Goal: Task Accomplishment & Management: Manage account settings

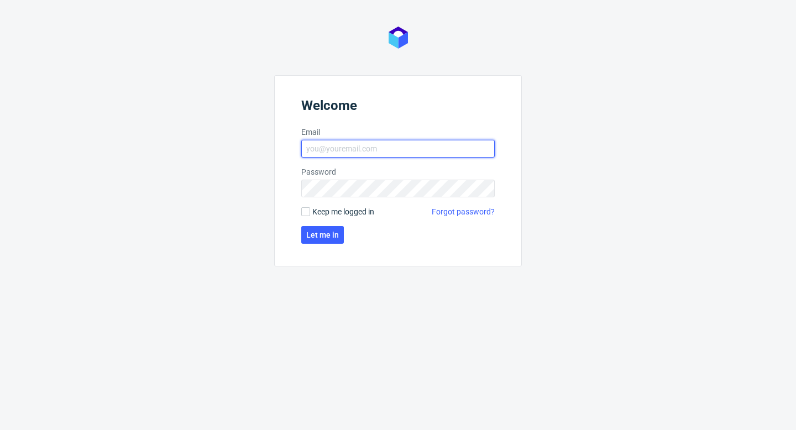
click at [401, 149] on input "Email" at bounding box center [397, 149] width 193 height 18
type input "aleks.ziemkowski@packhelp.com"
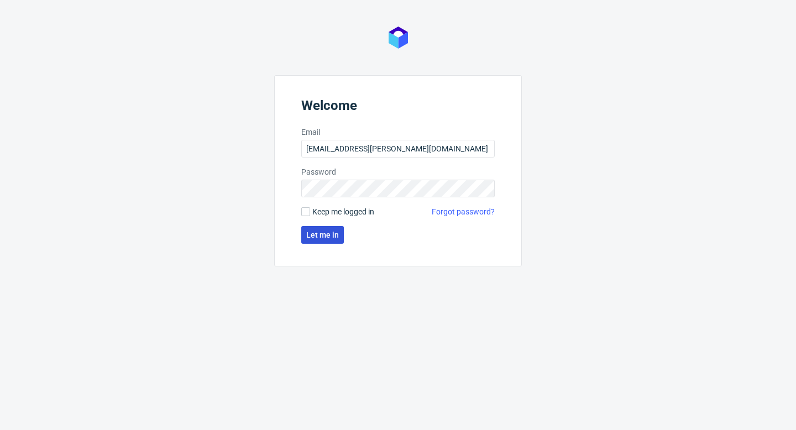
click at [307, 243] on button "Let me in" at bounding box center [322, 235] width 43 height 18
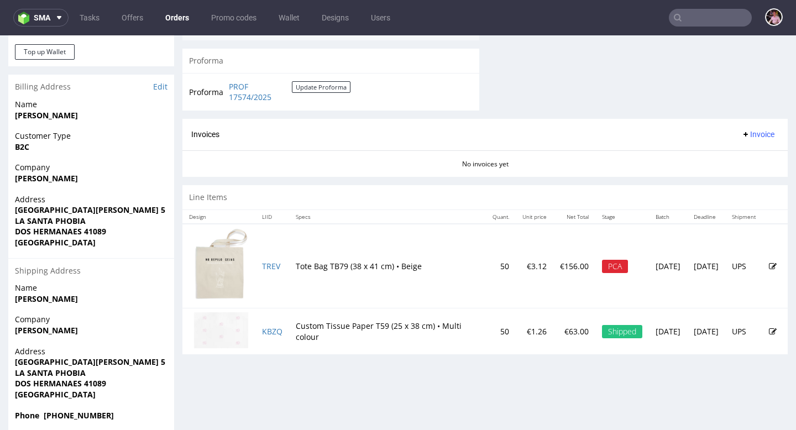
scroll to position [469, 0]
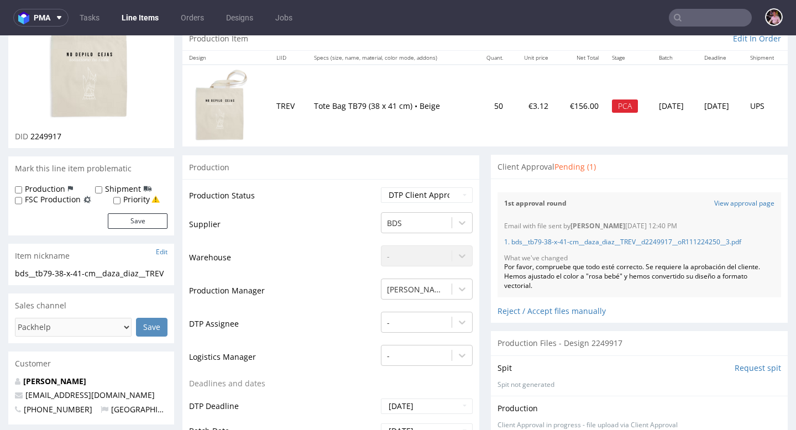
scroll to position [119, 0]
click at [727, 203] on link "View approval page" at bounding box center [744, 202] width 60 height 9
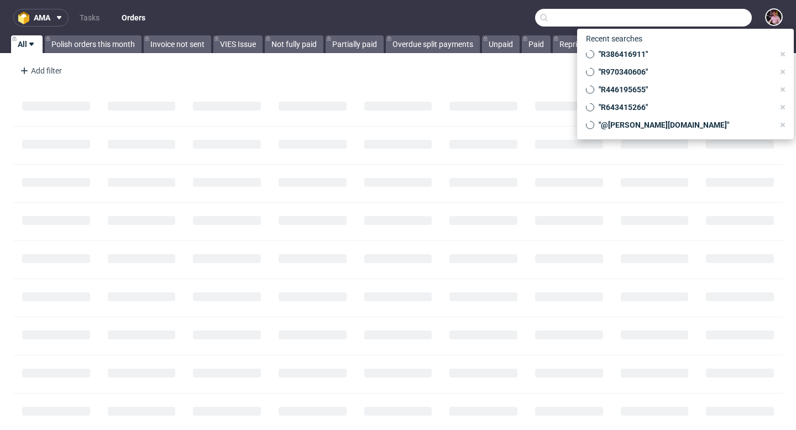
click at [717, 22] on input "text" at bounding box center [643, 18] width 217 height 18
paste input "R216271074"
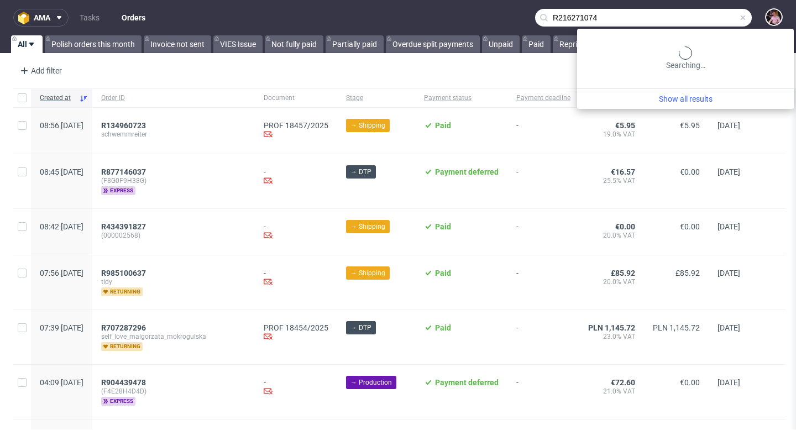
type input "R216271074"
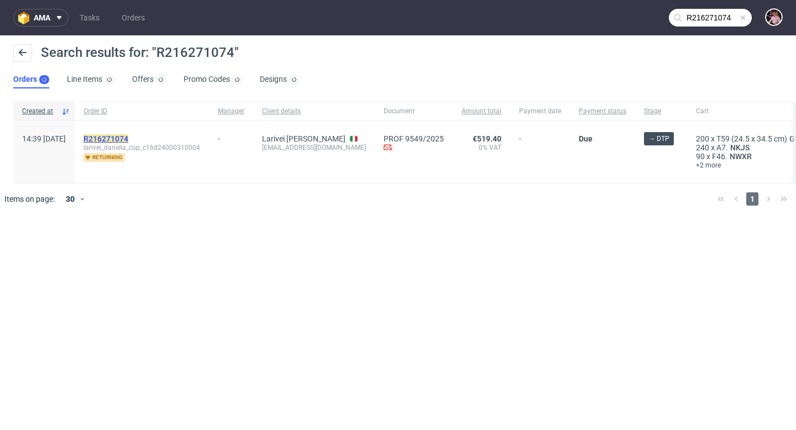
click at [128, 138] on mark "R216271074" at bounding box center [105, 138] width 45 height 9
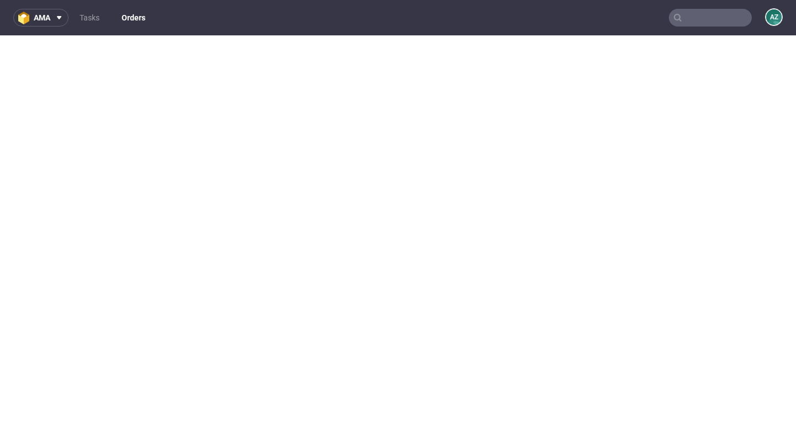
click at [720, 20] on input "text" at bounding box center [710, 18] width 83 height 18
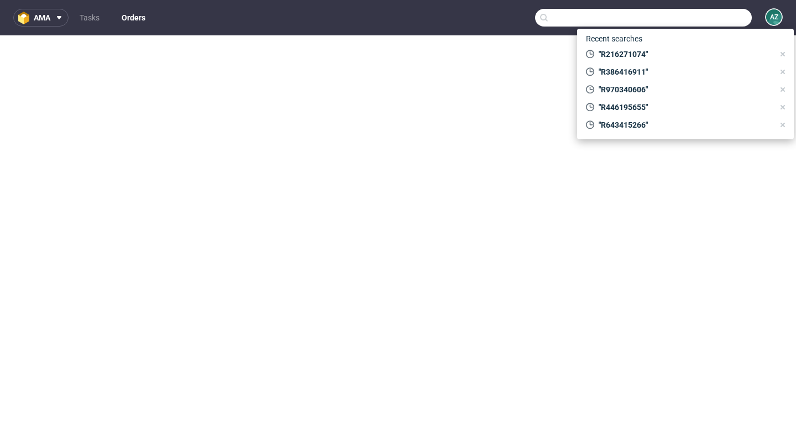
paste input "https://www.ups.com/track?loc=en_PL&requester=WT&tracknum=1Z5A15806892920540/tr…"
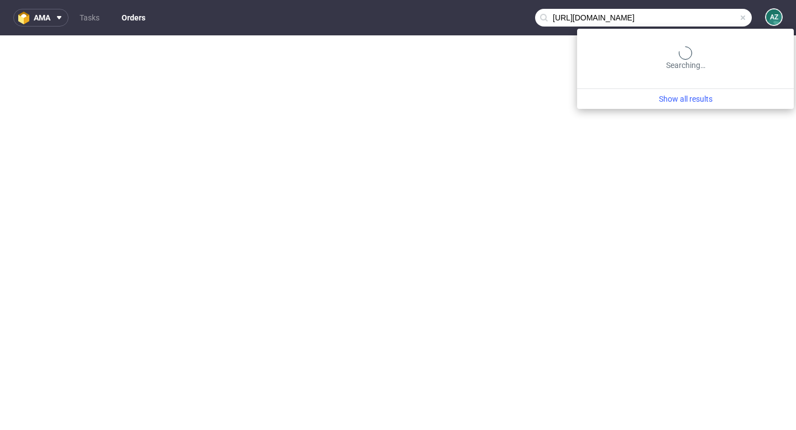
scroll to position [0, 161]
type input "https://www.ups.com/track?loc=en_PL"
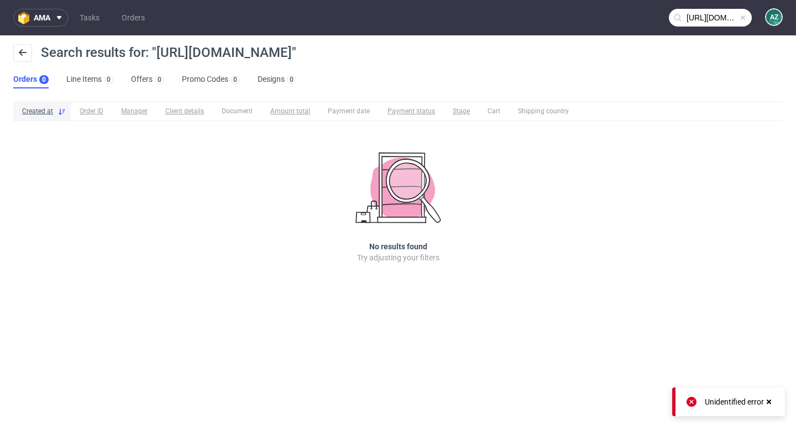
click at [744, 19] on span at bounding box center [742, 17] width 9 height 9
click at [726, 17] on input "text" at bounding box center [710, 18] width 83 height 18
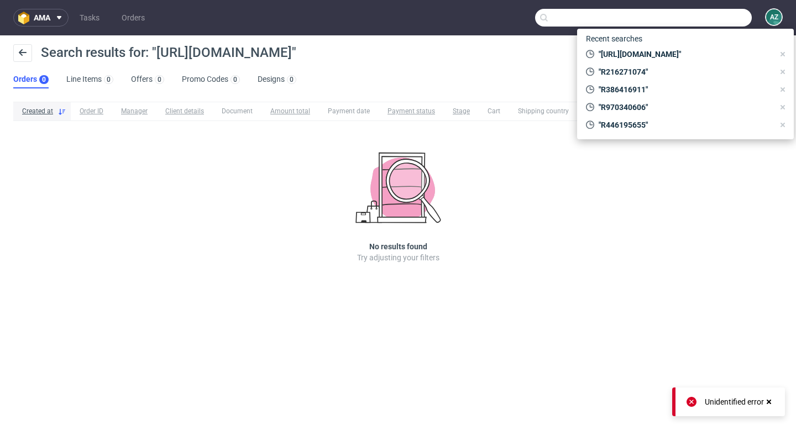
paste input "R969462139"
type input "R969462139"
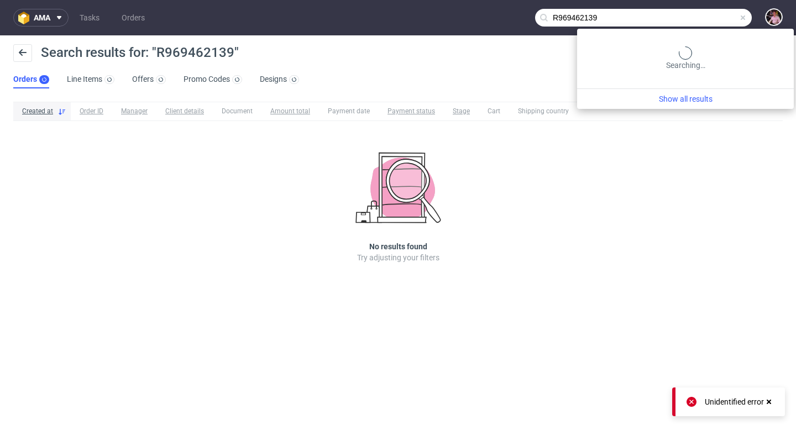
click at [731, 15] on input "R969462139" at bounding box center [643, 18] width 217 height 18
click at [653, 14] on input "R969462139" at bounding box center [643, 18] width 217 height 18
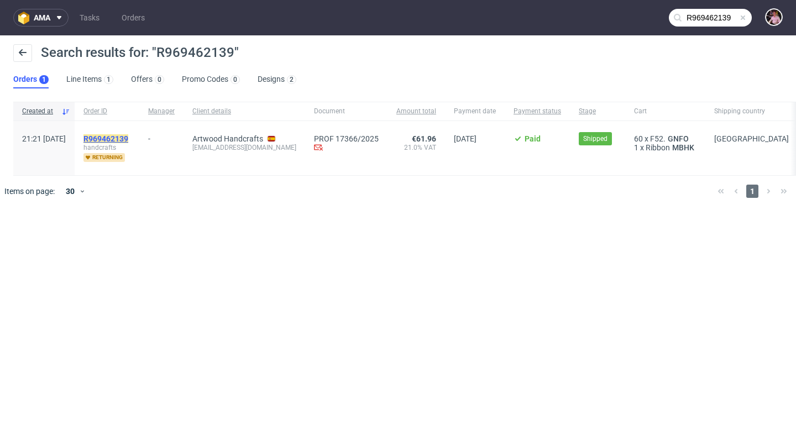
click at [128, 135] on mark "R969462139" at bounding box center [105, 138] width 45 height 9
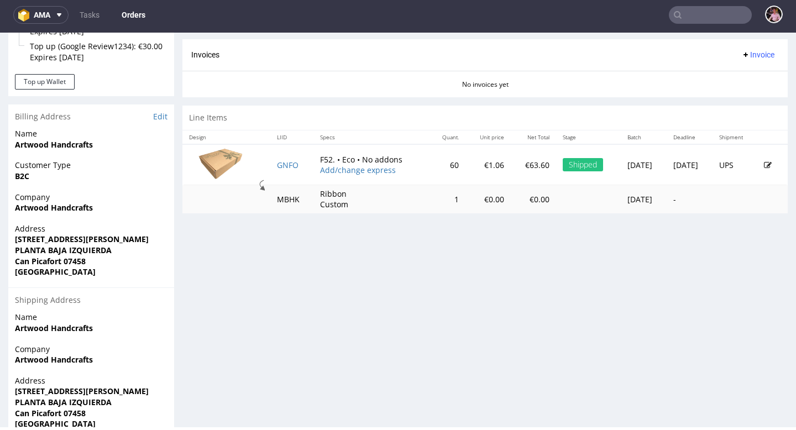
scroll to position [454, 0]
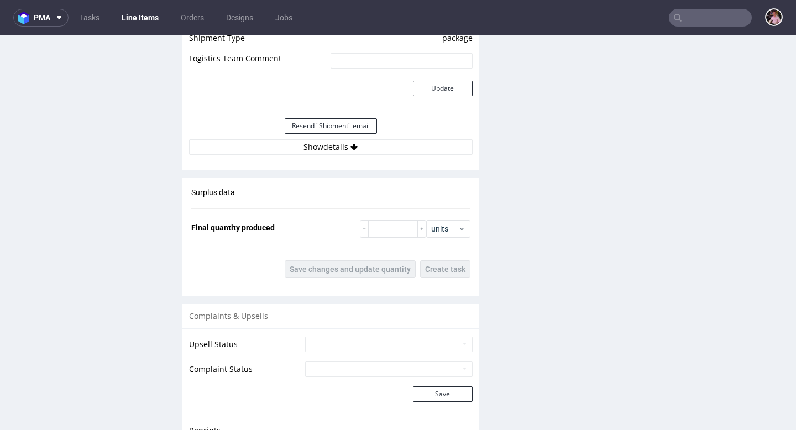
scroll to position [1223, 0]
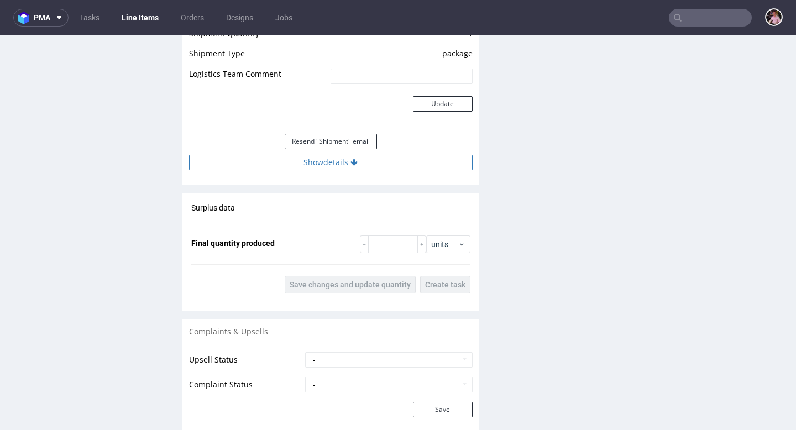
click at [365, 161] on button "Show details" at bounding box center [331, 162] width 284 height 15
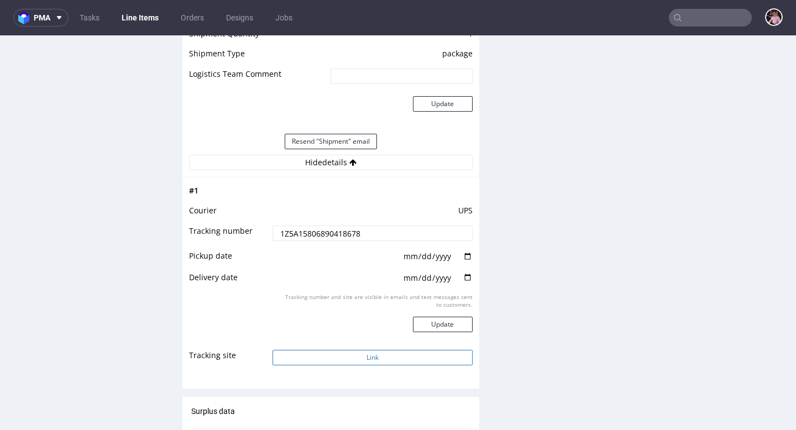
click at [374, 355] on button "Link" at bounding box center [373, 357] width 200 height 15
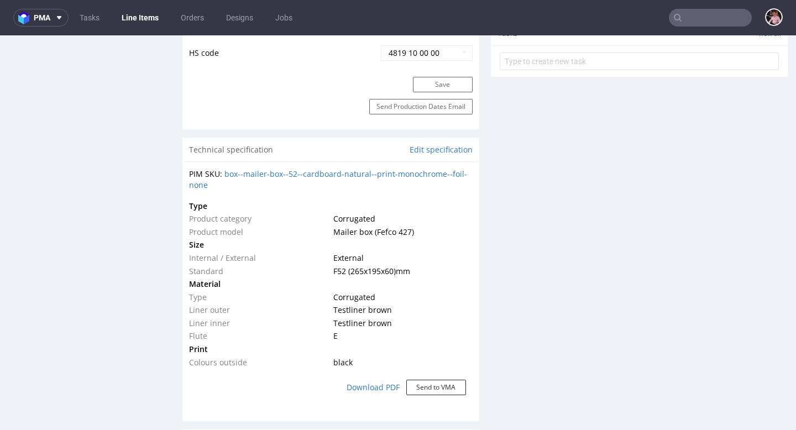
scroll to position [0, 0]
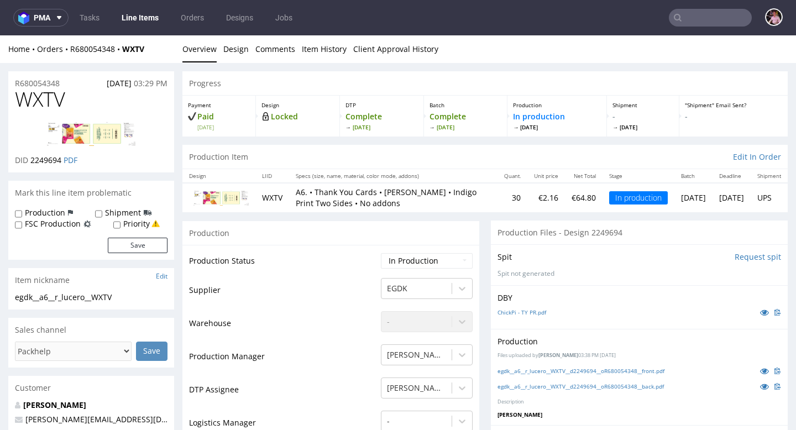
click at [720, 17] on input "text" at bounding box center [710, 18] width 83 height 18
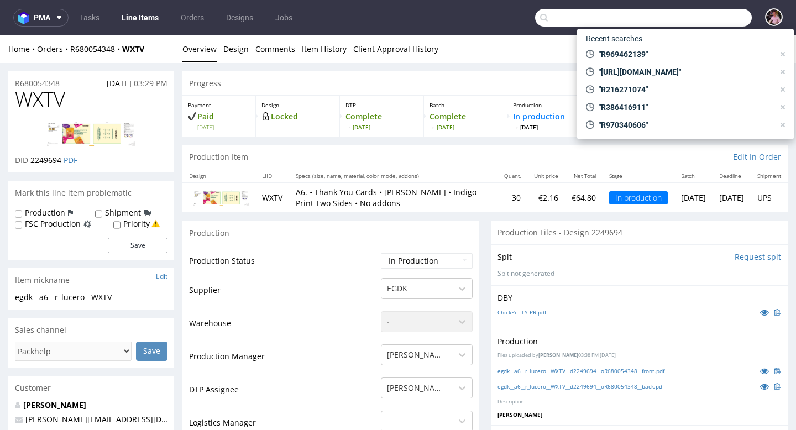
paste input "R140759855"
type input "R140759855"
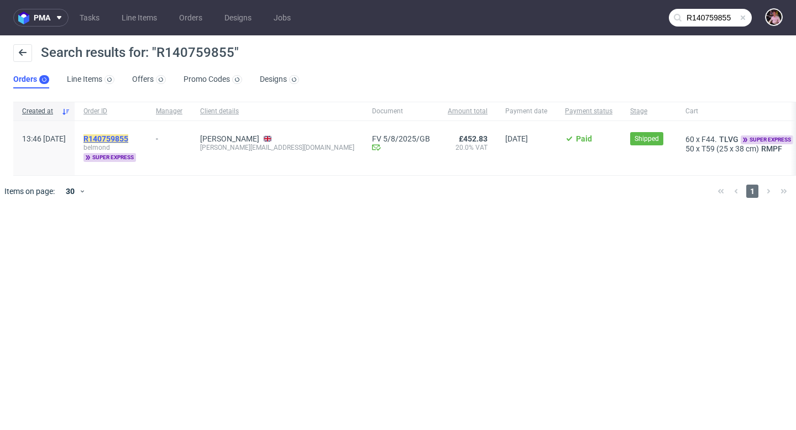
click at [128, 134] on mark "R140759855" at bounding box center [105, 138] width 45 height 9
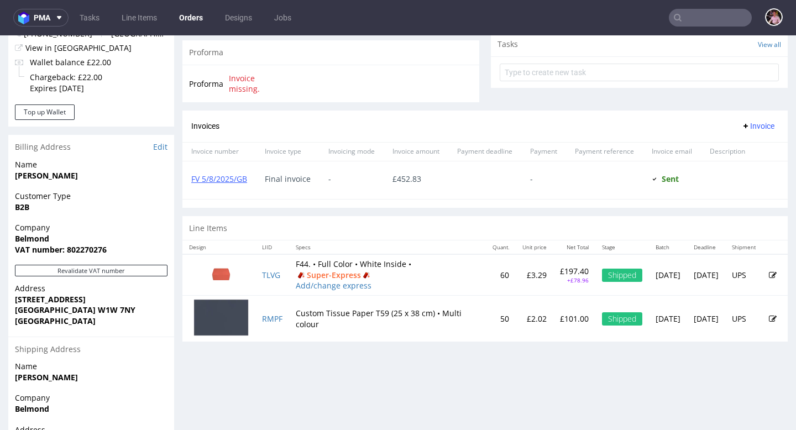
scroll to position [401, 0]
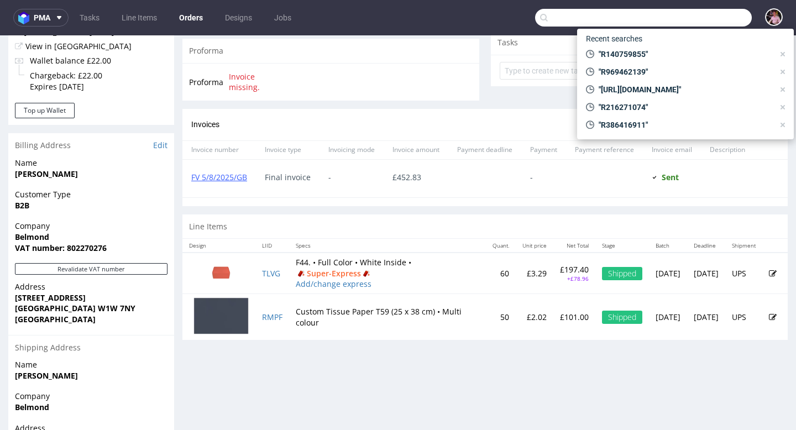
click at [721, 18] on input "text" at bounding box center [643, 18] width 217 height 18
paste input "dellamayborges@gmail.com"
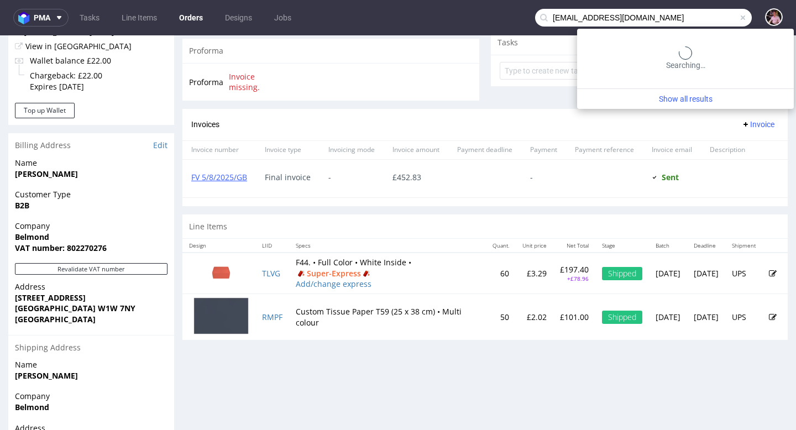
type input "dellamayborges@gmail.com"
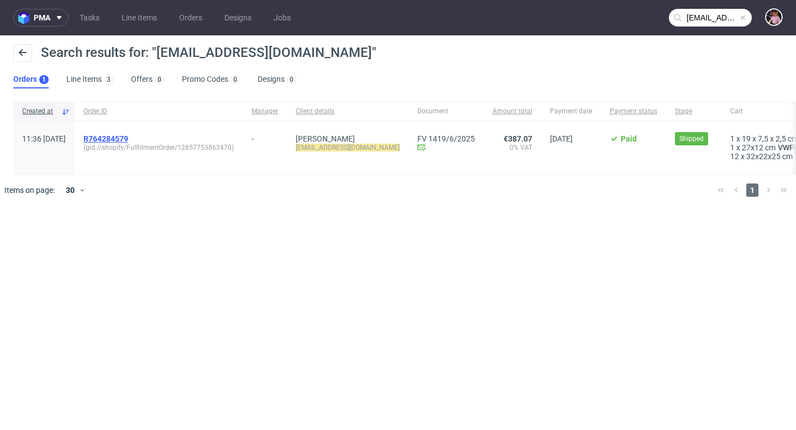
click at [128, 139] on span "R764284579" at bounding box center [105, 138] width 45 height 9
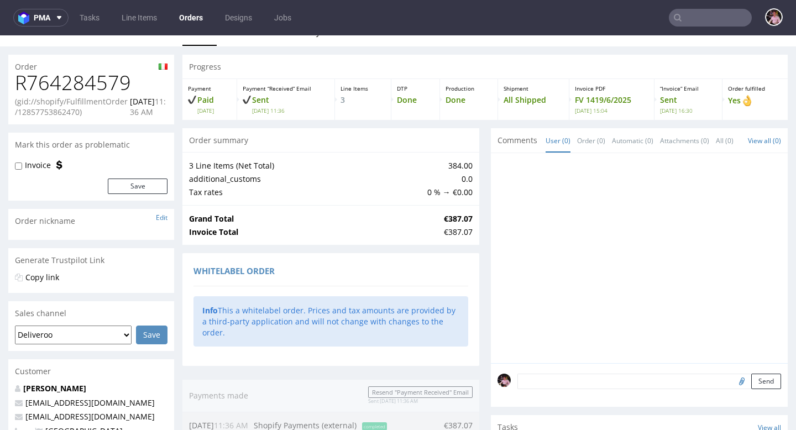
scroll to position [7, 0]
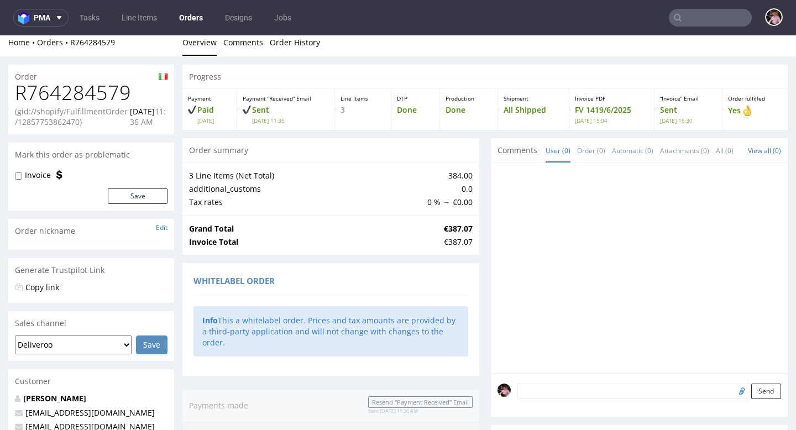
click at [101, 95] on h1 "R764284579" at bounding box center [91, 93] width 153 height 22
copy h1 "R764284579"
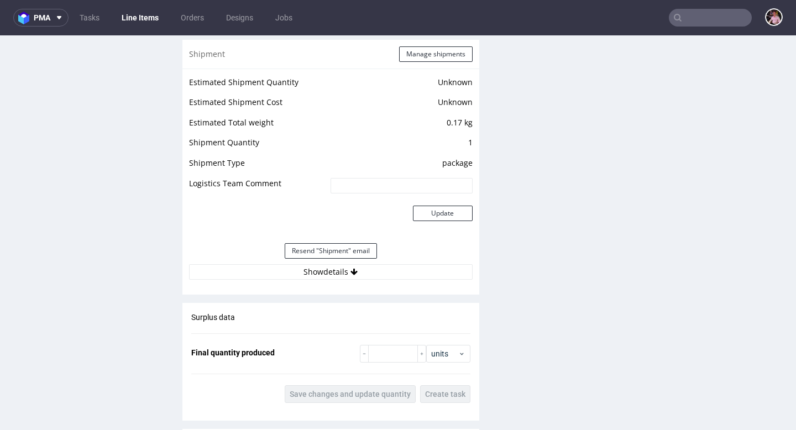
scroll to position [973, 0]
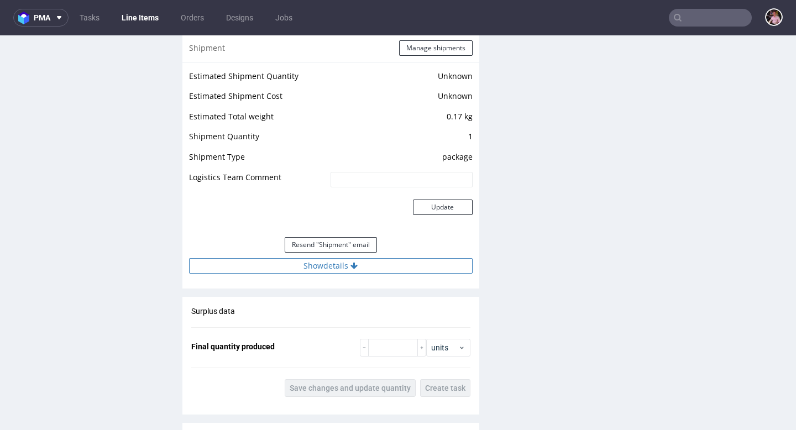
click at [302, 266] on button "Show details" at bounding box center [331, 265] width 284 height 15
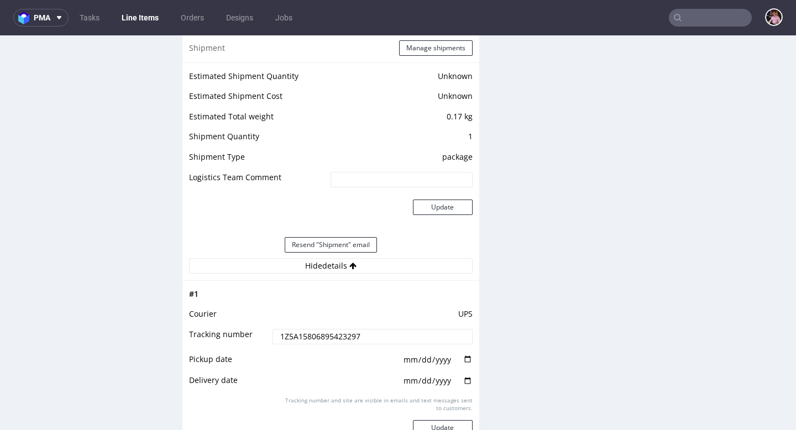
scroll to position [1109, 0]
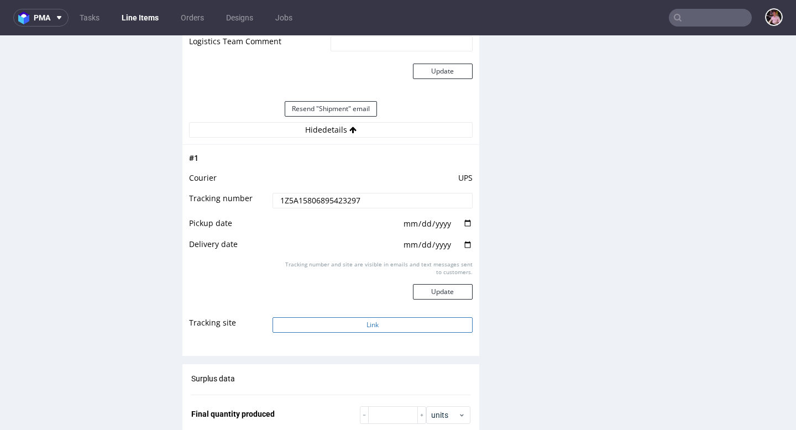
click at [374, 323] on button "Link" at bounding box center [373, 324] width 200 height 15
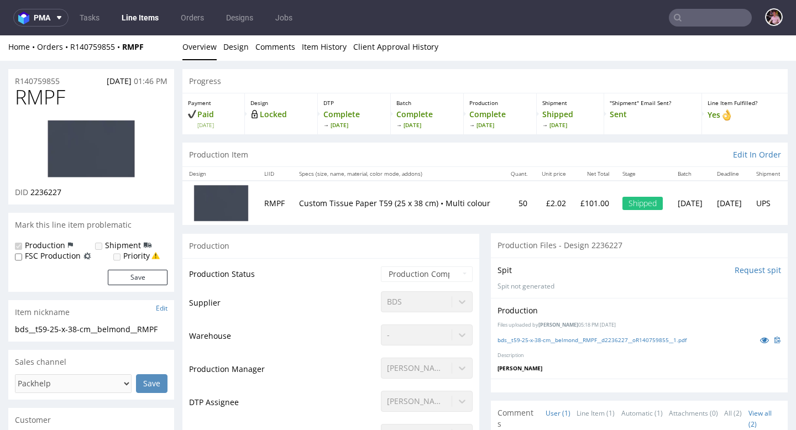
scroll to position [0, 0]
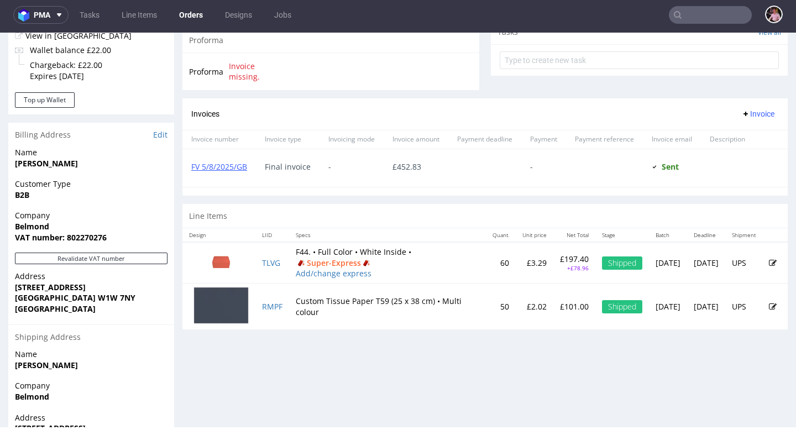
scroll to position [416, 0]
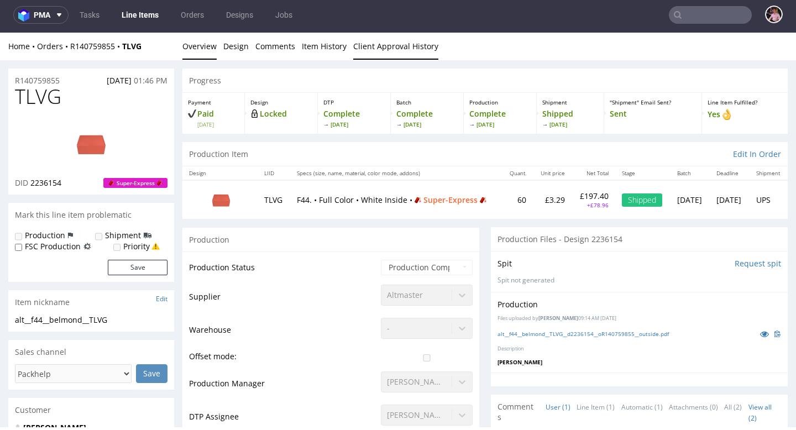
click at [412, 51] on link "Client Approval History" at bounding box center [395, 46] width 85 height 27
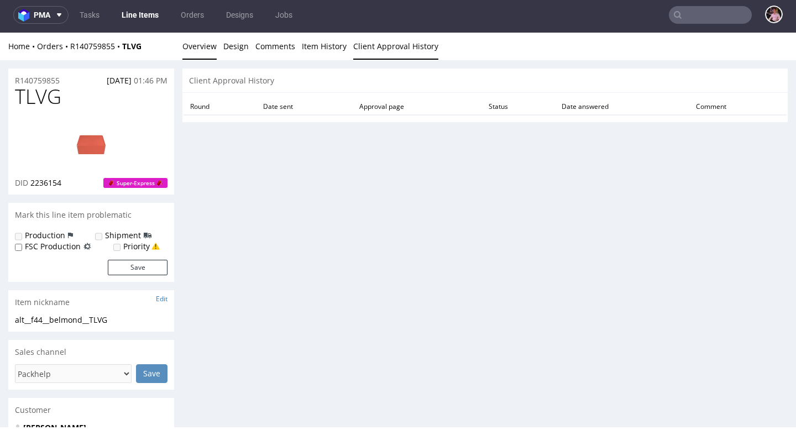
click at [203, 48] on link "Overview" at bounding box center [199, 46] width 34 height 27
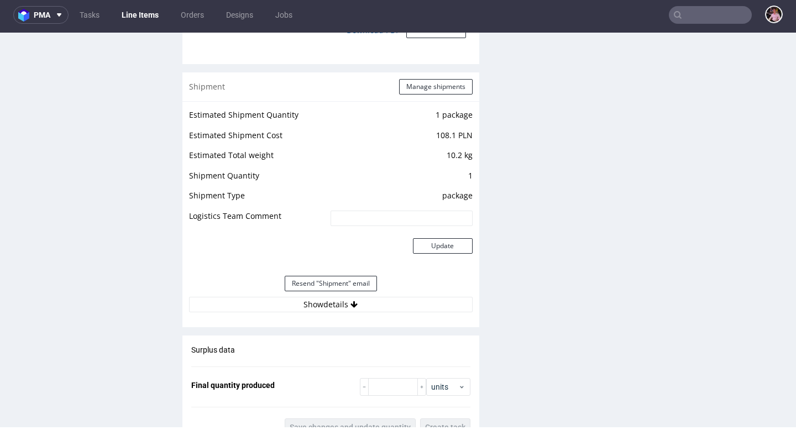
scroll to position [1171, 0]
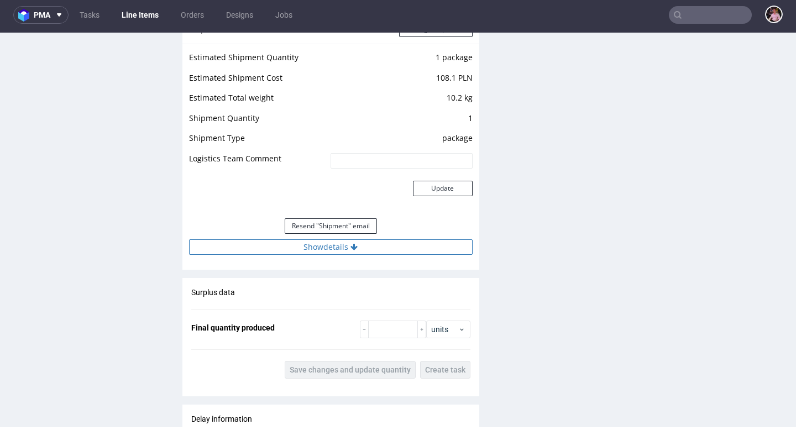
click at [355, 243] on icon at bounding box center [353, 247] width 7 height 8
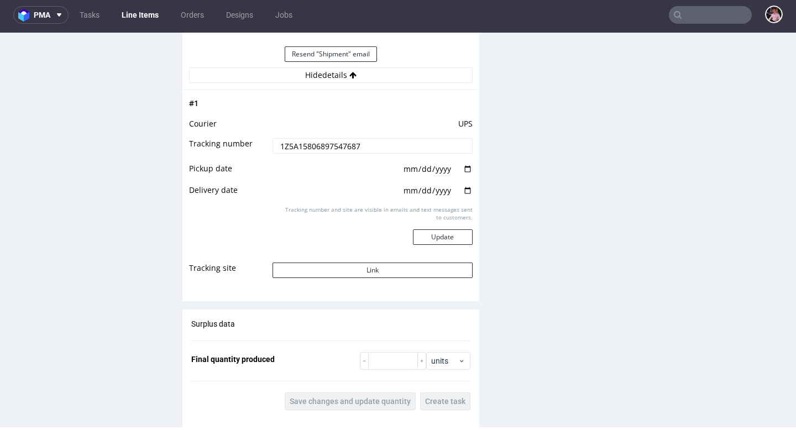
scroll to position [1345, 0]
click at [391, 270] on button "Link" at bounding box center [373, 268] width 200 height 15
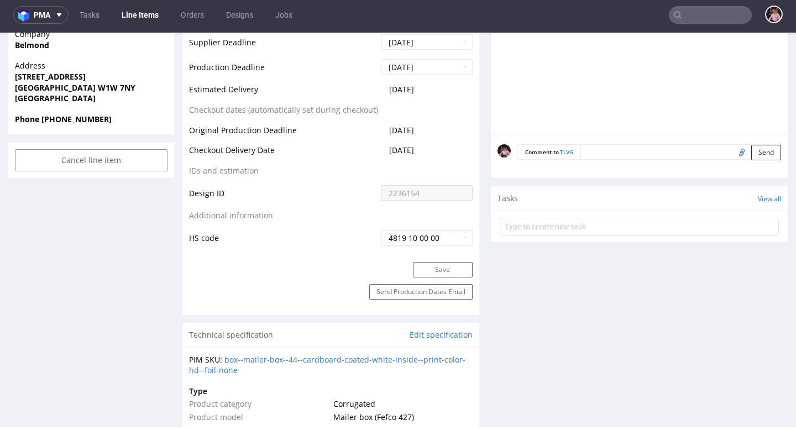
scroll to position [0, 0]
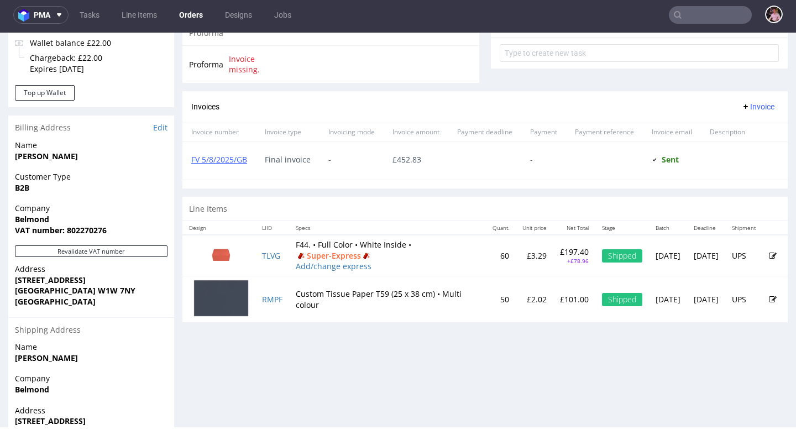
scroll to position [417, 0]
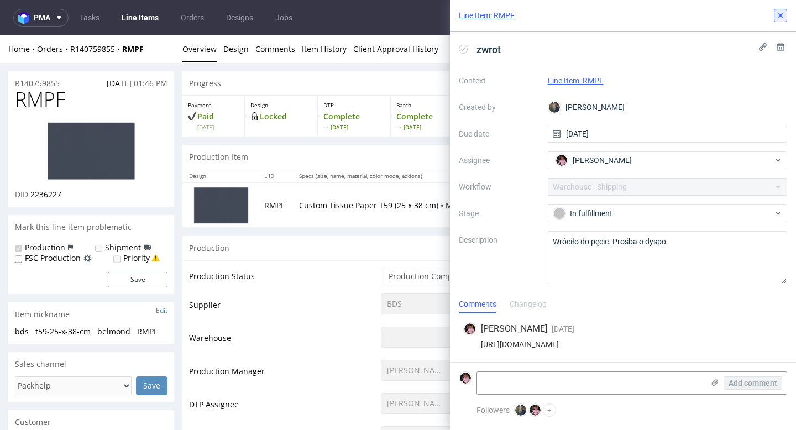
click at [781, 13] on icon at bounding box center [780, 15] width 9 height 9
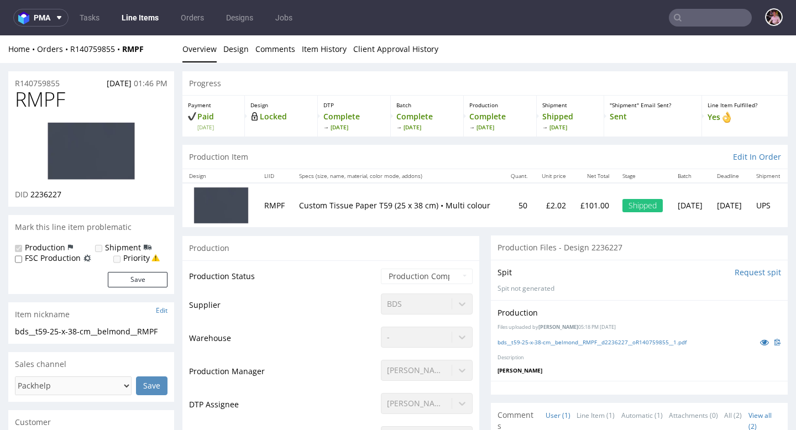
click at [719, 19] on input "text" at bounding box center [710, 18] width 83 height 18
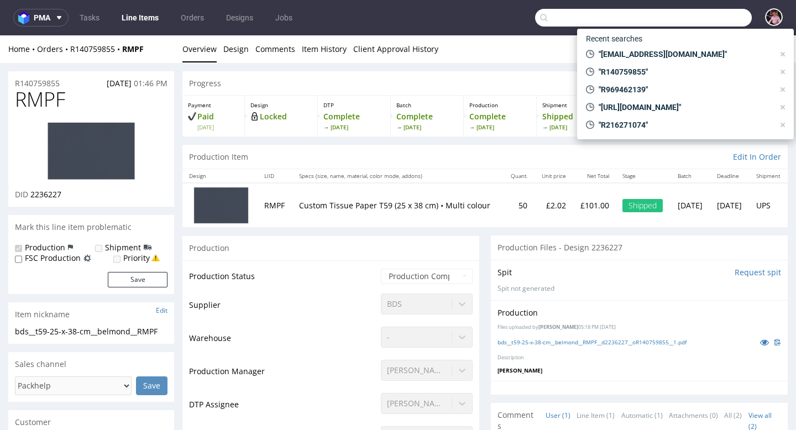
paste input "R744153135"
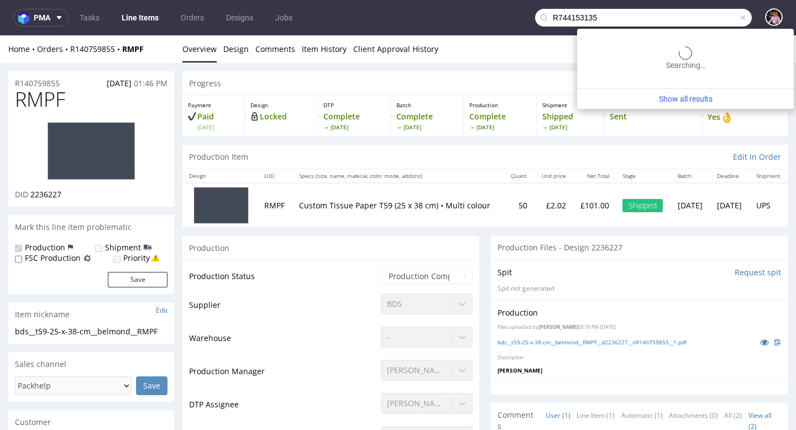
type input "R744153135"
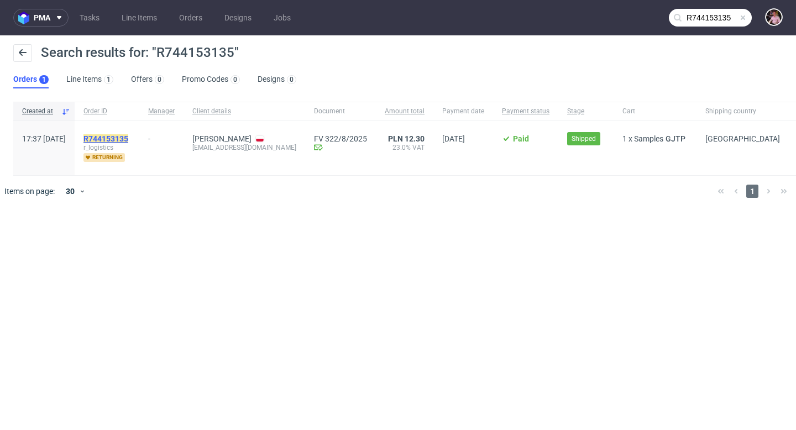
click at [128, 139] on mark "R744153135" at bounding box center [105, 138] width 45 height 9
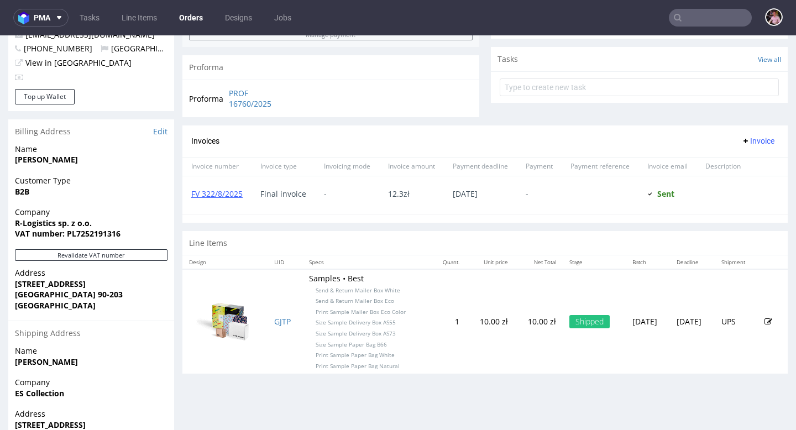
scroll to position [450, 0]
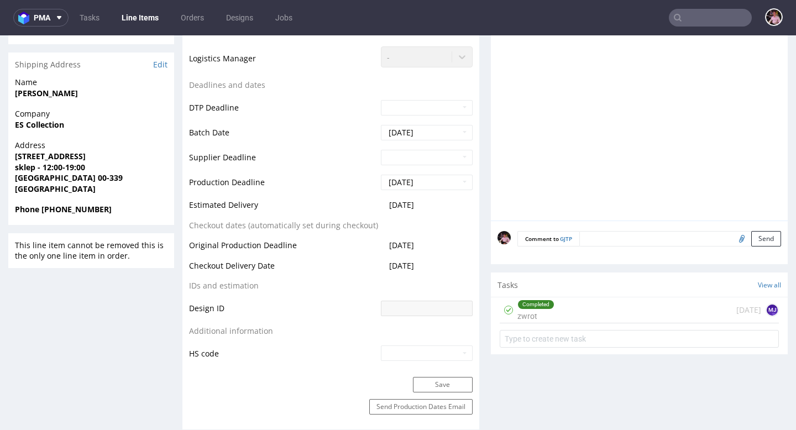
scroll to position [450, 0]
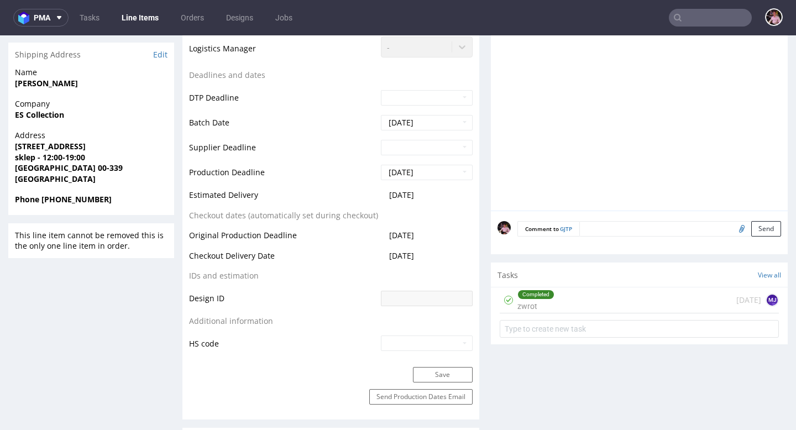
click at [636, 299] on div "Completed zwrot [DATE] MJ" at bounding box center [639, 300] width 279 height 26
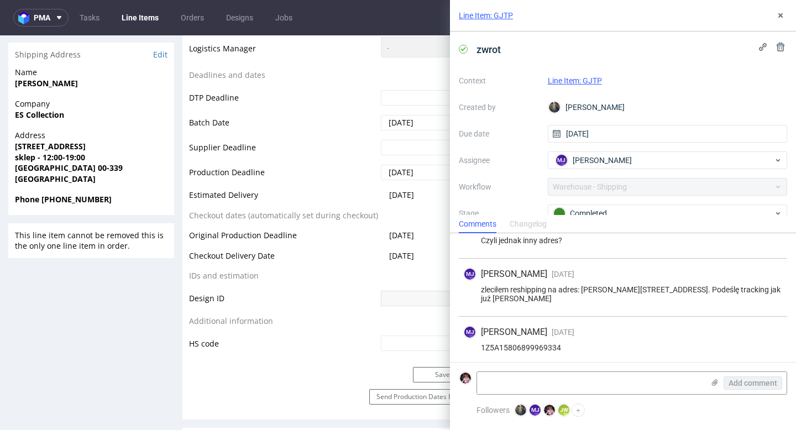
scroll to position [125, 0]
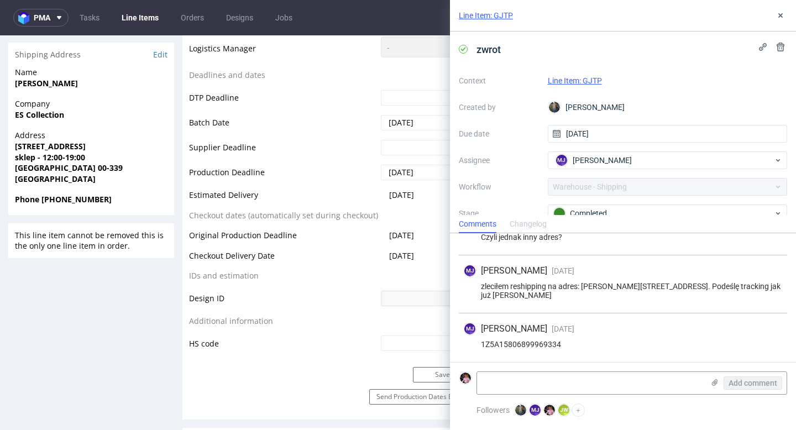
click at [534, 345] on div "1Z5A15806899969334" at bounding box center [622, 344] width 319 height 9
copy div "1Z5A15806899969334"
click at [780, 18] on icon at bounding box center [780, 15] width 9 height 9
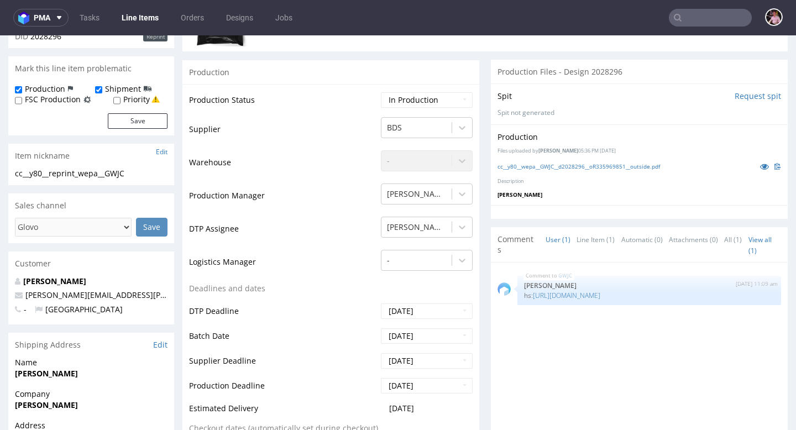
scroll to position [306, 0]
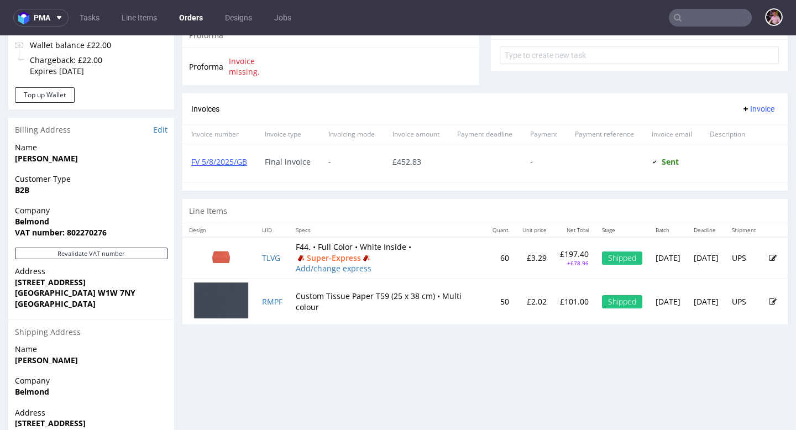
scroll to position [3, 0]
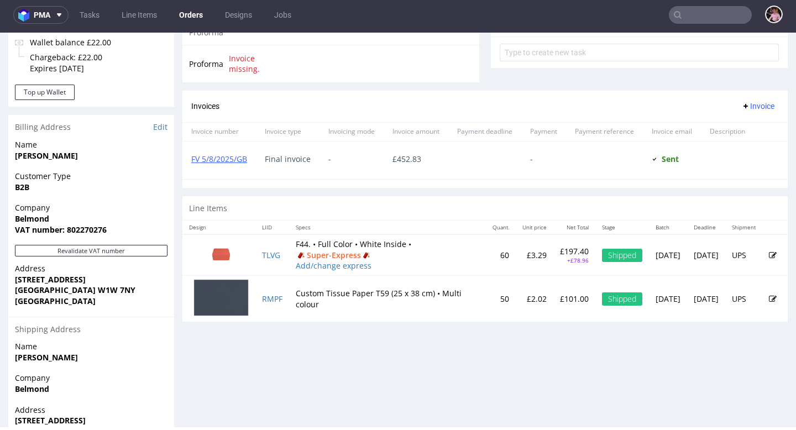
click at [730, 18] on input "text" at bounding box center [710, 15] width 83 height 18
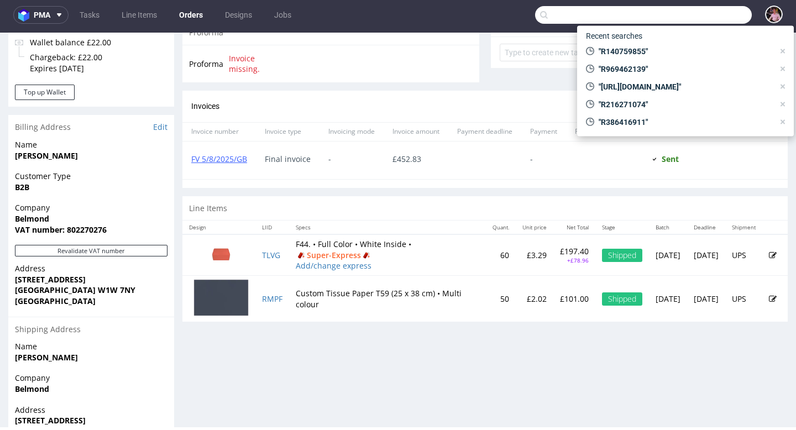
paste input "GSES264469"
type input "GSES264469"
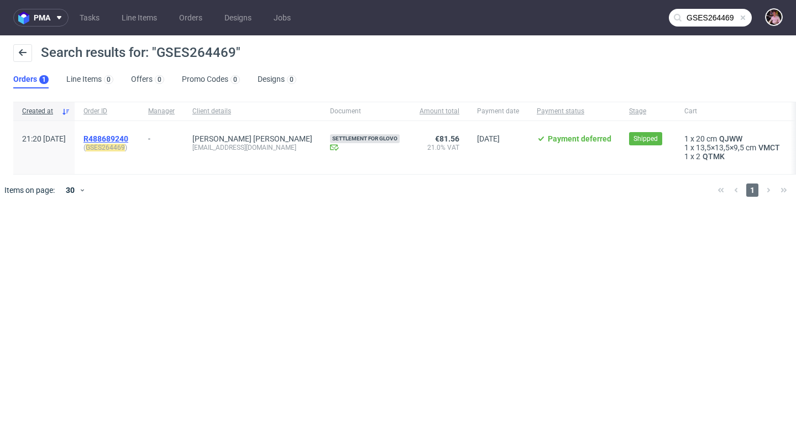
click at [128, 137] on span "R488689240" at bounding box center [105, 138] width 45 height 9
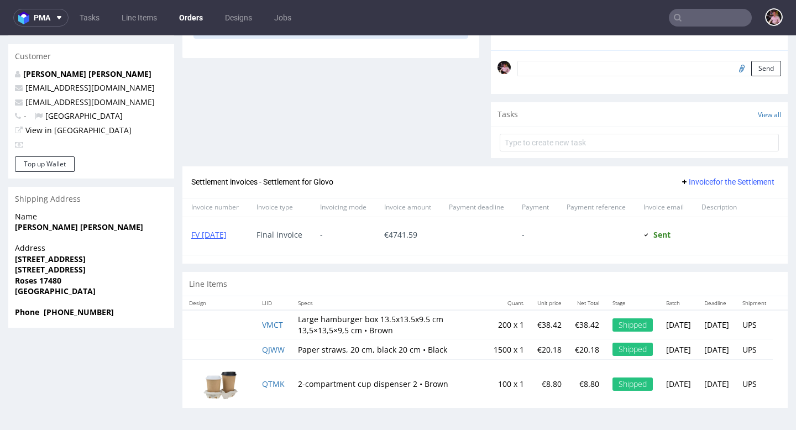
scroll to position [339, 0]
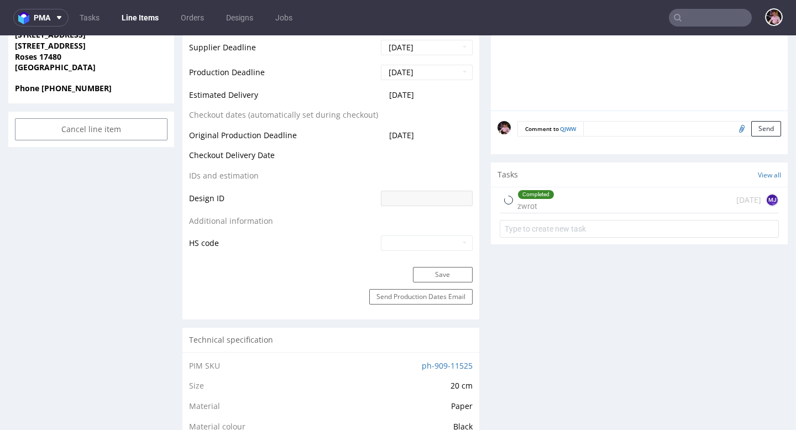
scroll to position [502, 0]
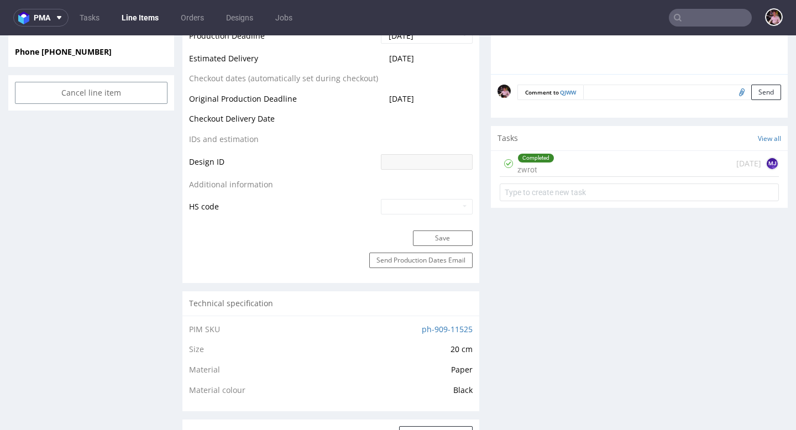
click at [611, 155] on div "Completed zwrot 11 days ago MJ" at bounding box center [639, 164] width 279 height 26
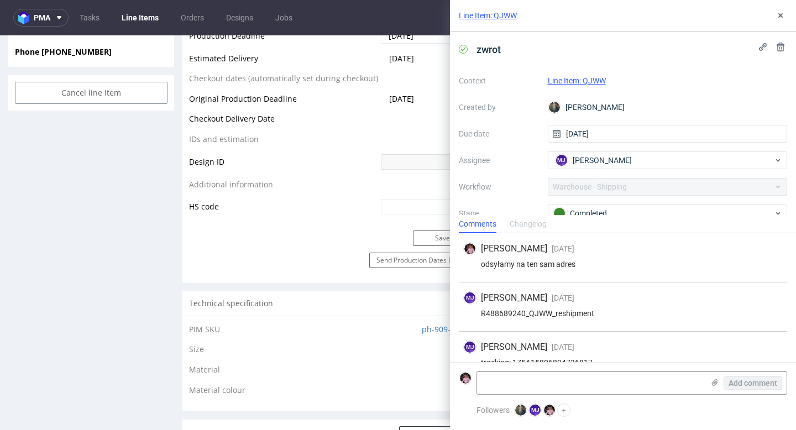
scroll to position [18, 0]
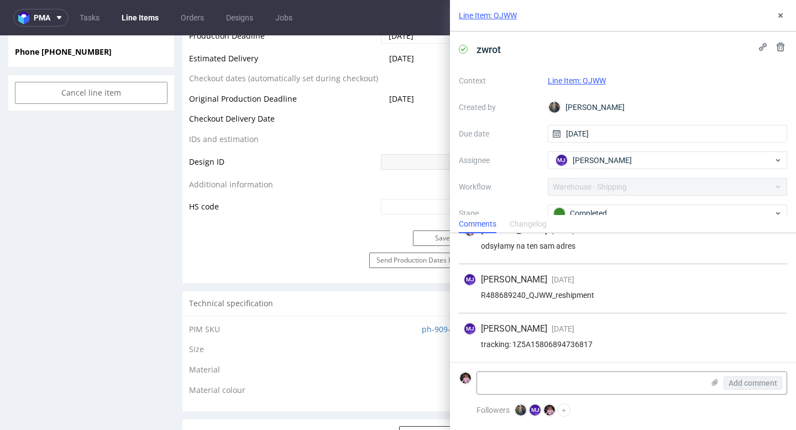
click at [567, 346] on div "tracking: 1Z5A15806894736817" at bounding box center [622, 344] width 319 height 9
copy div "1Z5A15806894736817"
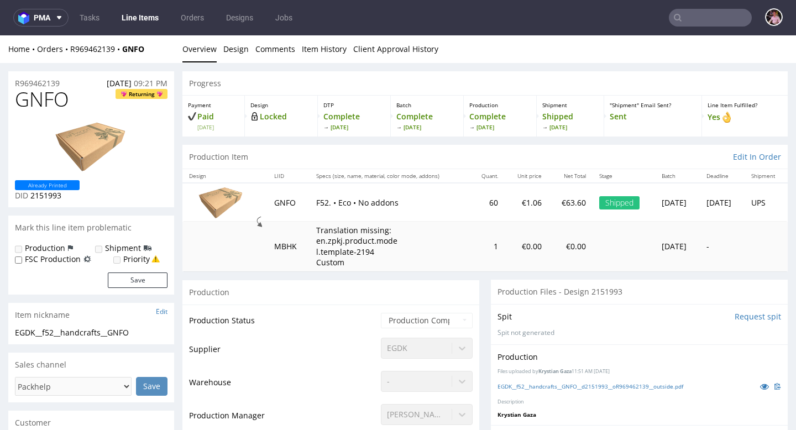
click at [713, 23] on input "text" at bounding box center [710, 18] width 83 height 18
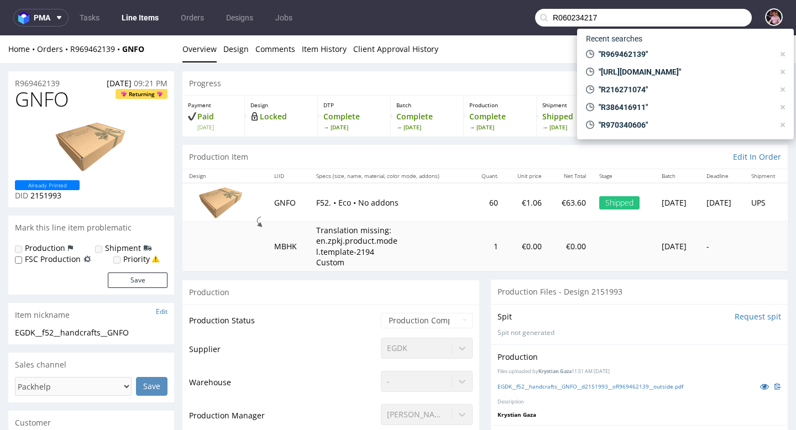
type input "R060234217"
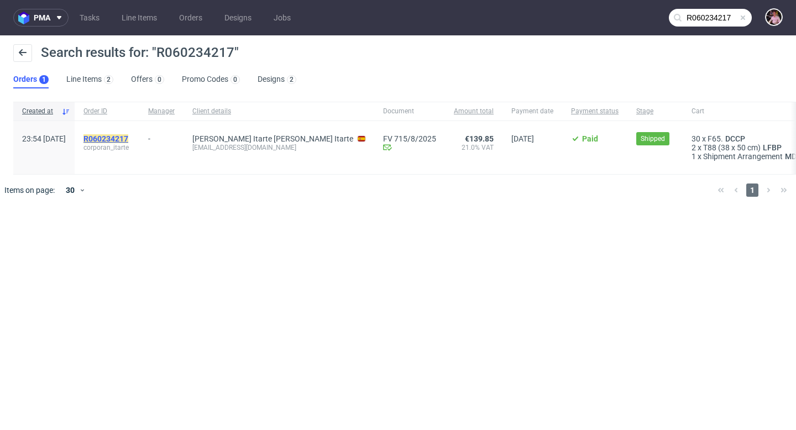
click at [128, 139] on mark "R060234217" at bounding box center [105, 138] width 45 height 9
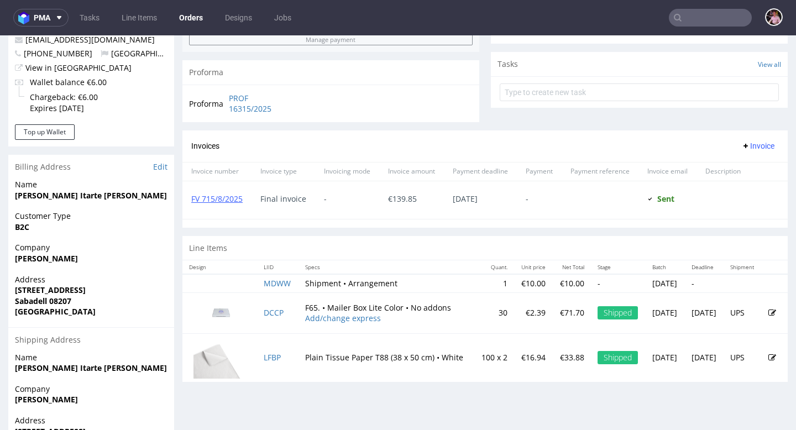
scroll to position [453, 0]
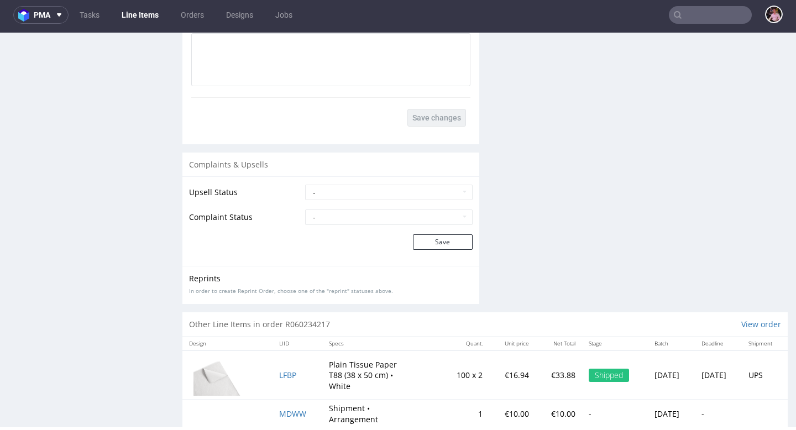
scroll to position [1632, 0]
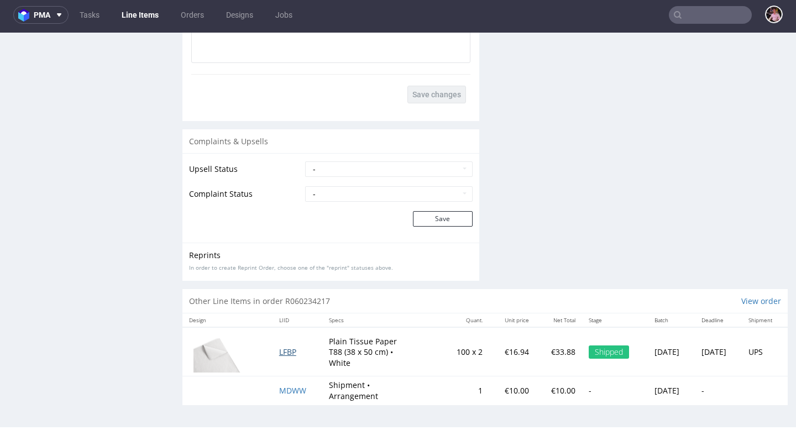
click at [279, 353] on span "LFBP" at bounding box center [287, 352] width 17 height 11
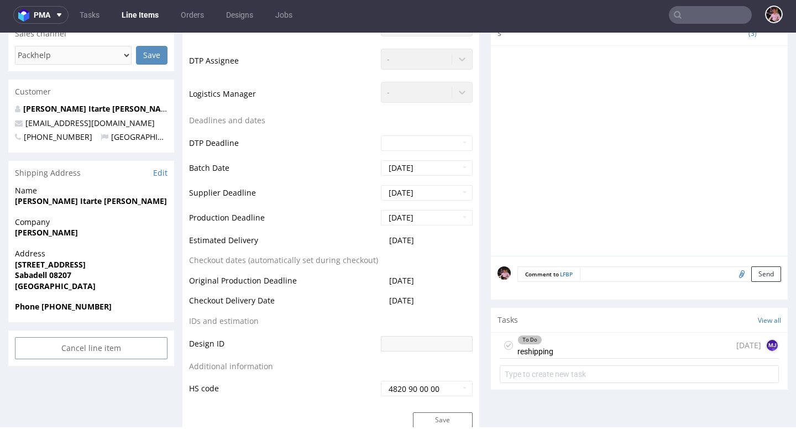
scroll to position [365, 0]
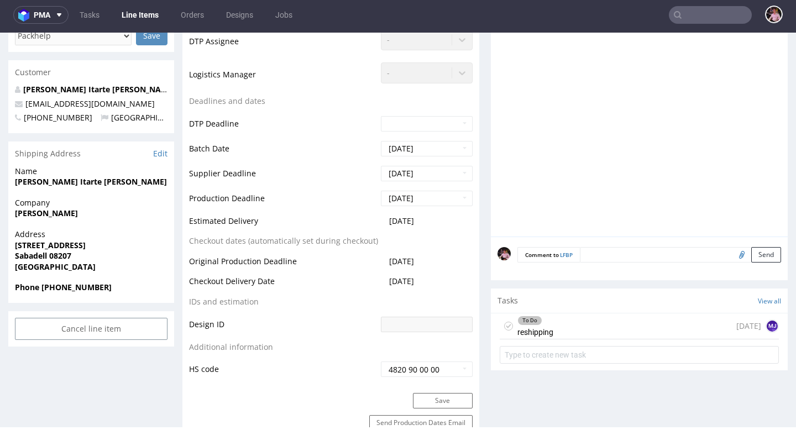
click at [573, 331] on div "To Do reshipping 5 days ago MJ" at bounding box center [639, 326] width 279 height 26
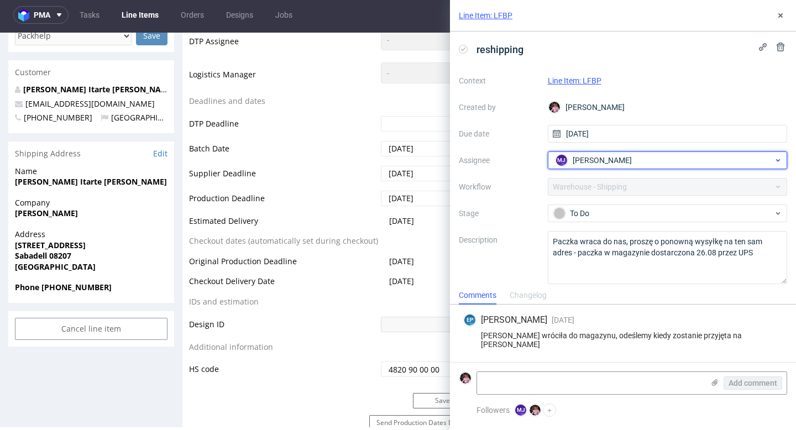
click at [620, 162] on span "Maciej Jankowski" at bounding box center [602, 160] width 59 height 11
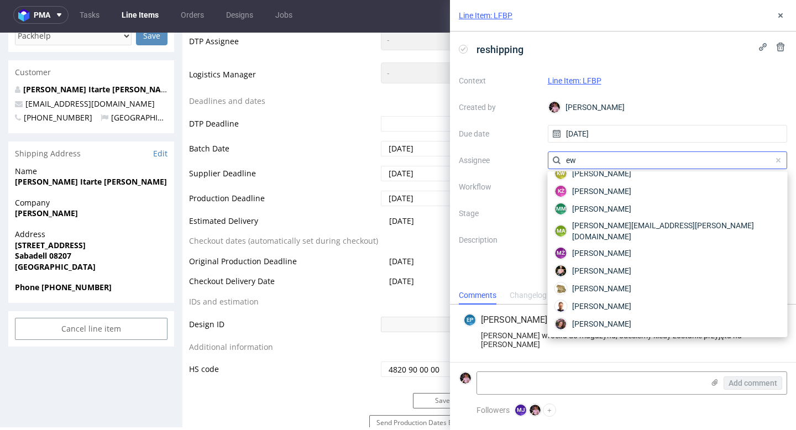
scroll to position [144, 0]
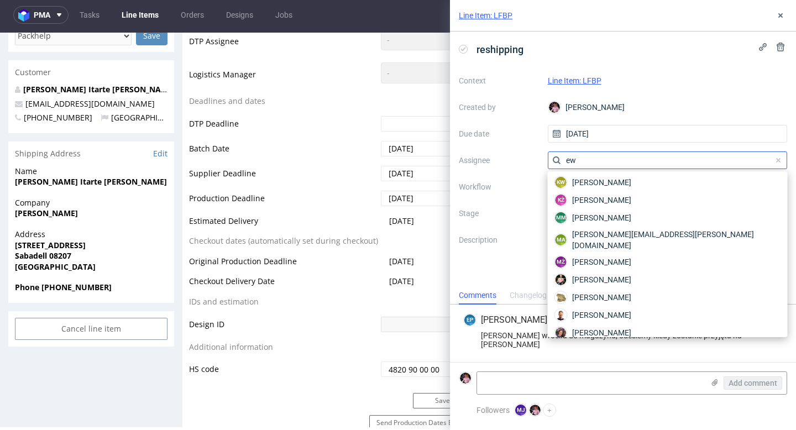
type input "ewa"
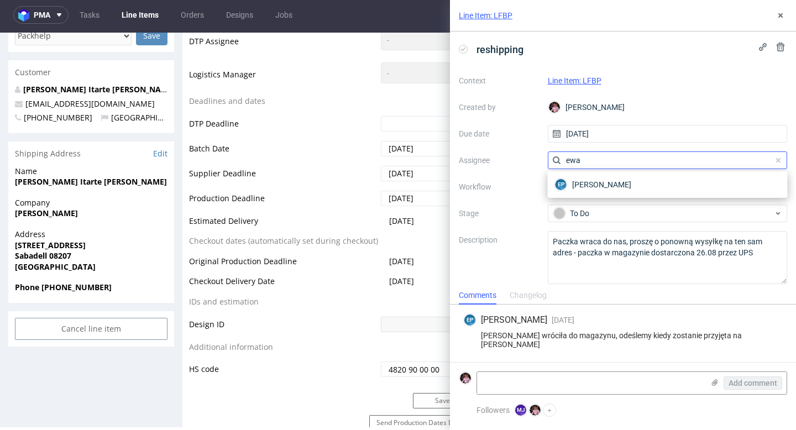
scroll to position [0, 0]
click at [572, 186] on span "[PERSON_NAME]" at bounding box center [601, 184] width 59 height 11
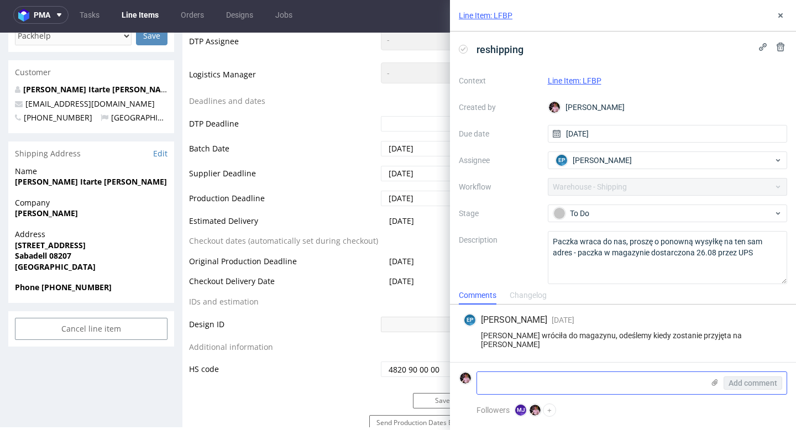
click at [547, 381] on textarea at bounding box center [590, 383] width 227 height 22
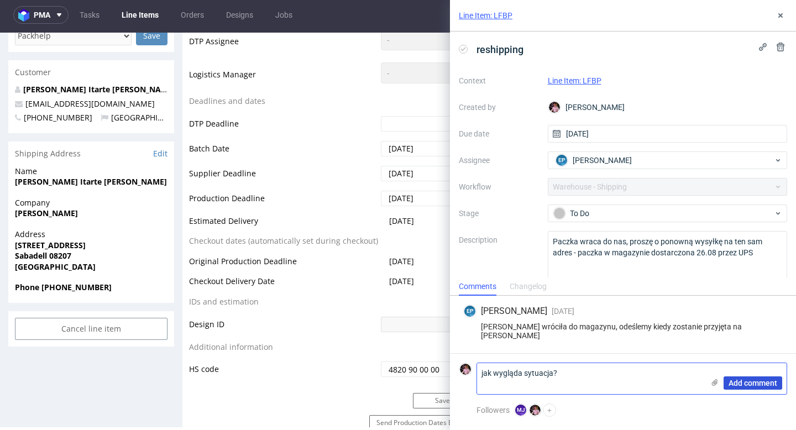
type textarea "jak wygląda sytuacja?"
click at [767, 382] on span "Add comment" at bounding box center [753, 383] width 49 height 8
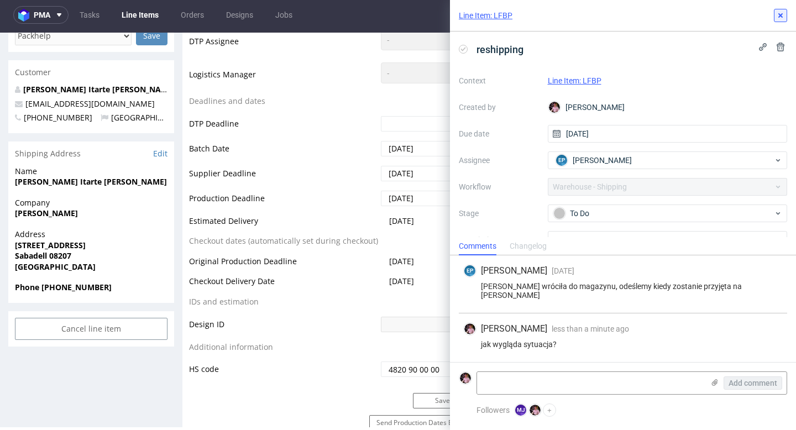
click at [780, 14] on use at bounding box center [780, 15] width 4 height 4
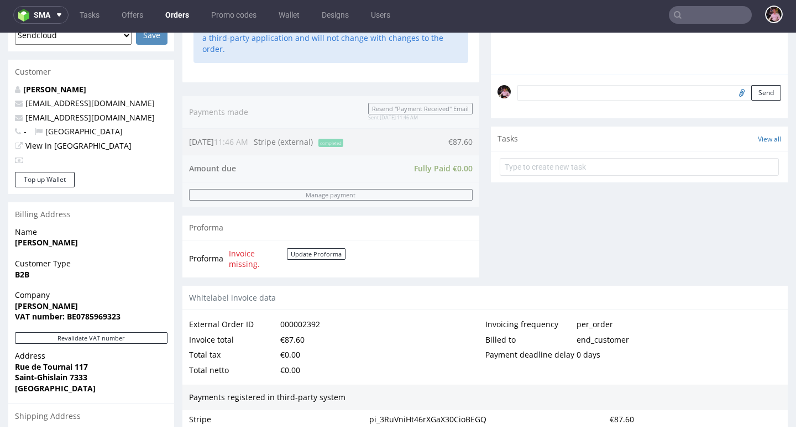
scroll to position [320, 0]
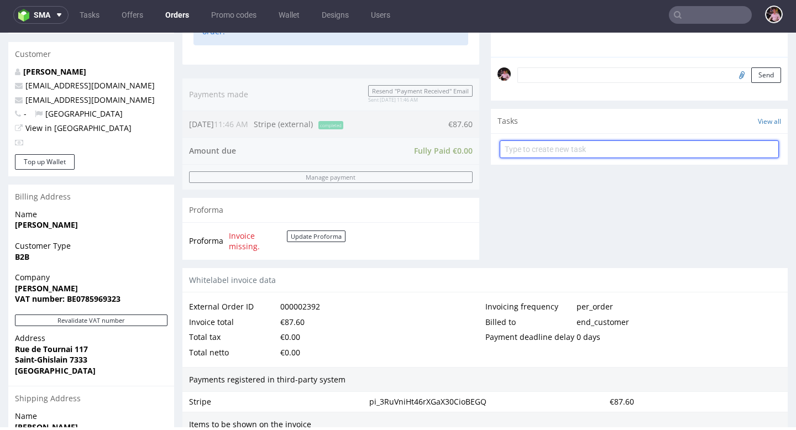
click at [570, 158] on input "text" at bounding box center [639, 149] width 279 height 18
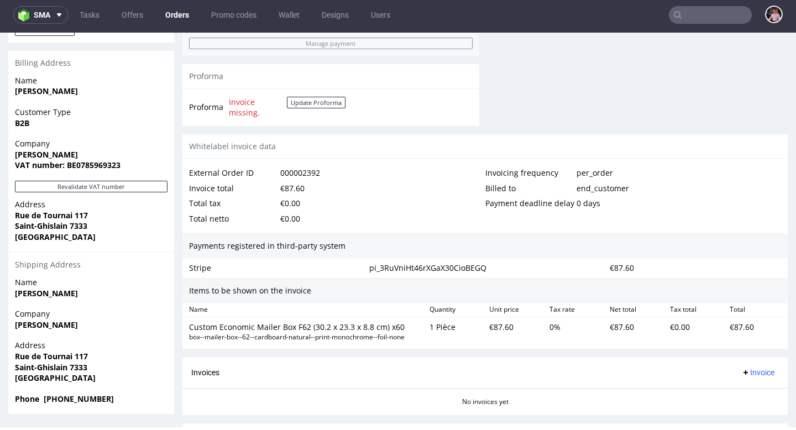
scroll to position [537, 0]
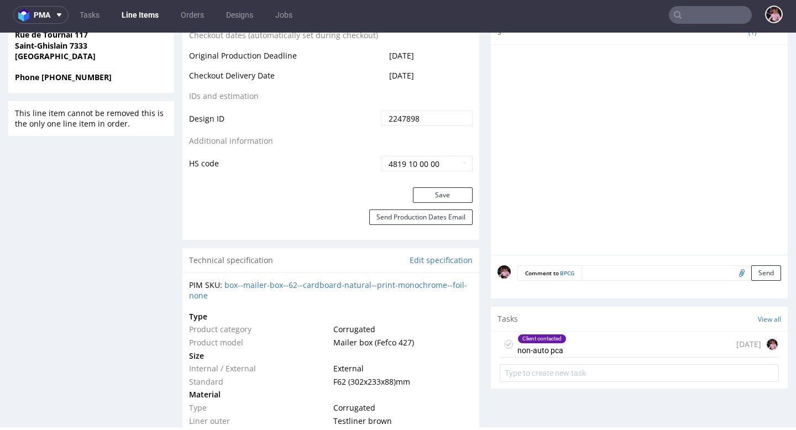
scroll to position [558, 0]
click at [628, 357] on div "Client contacted non-auto pca [DATE]" at bounding box center [639, 344] width 279 height 26
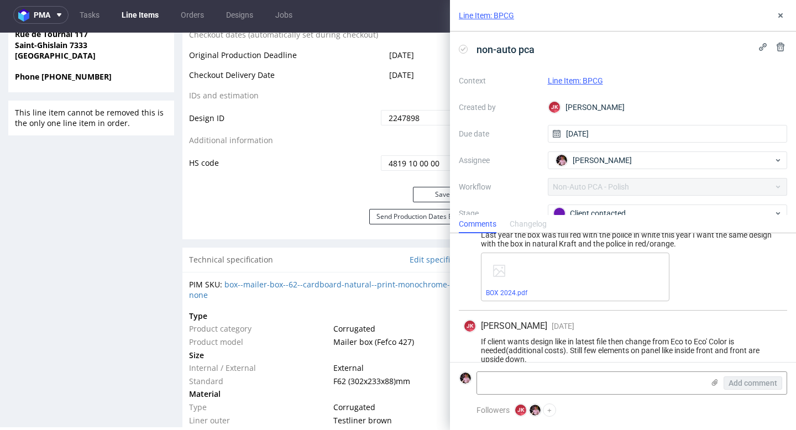
scroll to position [418, 0]
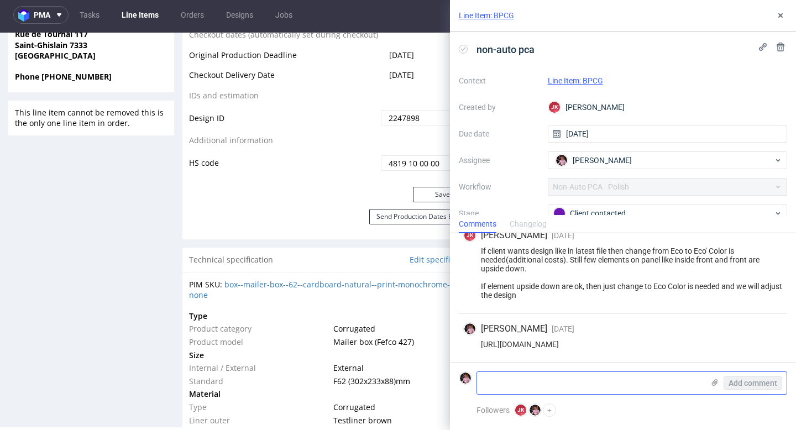
click at [545, 386] on textarea at bounding box center [590, 383] width 227 height 22
paste textarea "If you would like the design to be produced as in the latest file, a change fro…"
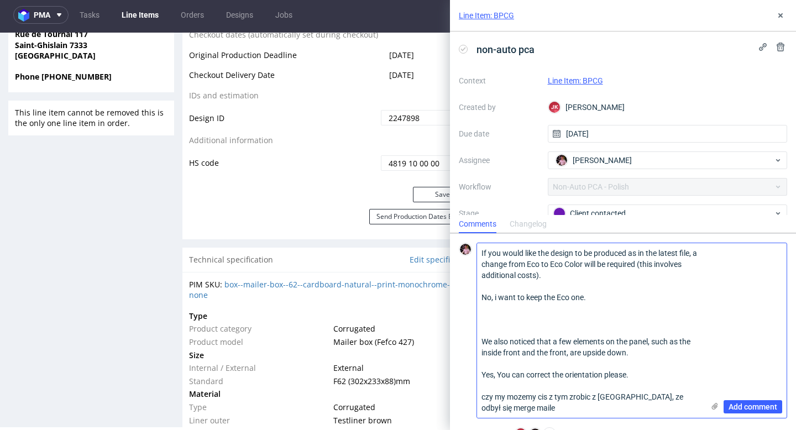
scroll to position [0, 0]
click at [545, 395] on textarea "If you would like the design to be produced as in the latest file, a change fro…" at bounding box center [590, 330] width 227 height 175
type textarea "If you would like the design to be produced as in the latest file, a change fro…"
click at [737, 405] on span "Add comment" at bounding box center [753, 407] width 49 height 8
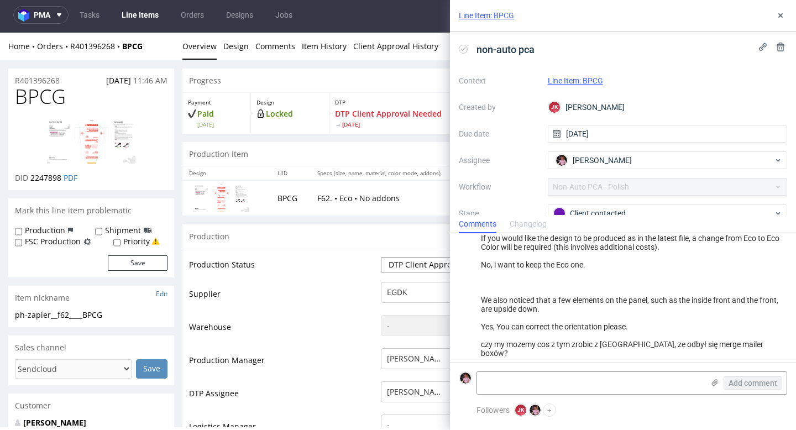
click at [416, 266] on select "Waiting for Artwork Waiting for Diecut Waiting for Mockup Waiting for DTP Waiti…" at bounding box center [427, 264] width 92 height 15
select select "back_for_dtp"
click at [381, 257] on select "Waiting for Artwork Waiting for Diecut Waiting for Mockup Waiting for DTP Waiti…" at bounding box center [427, 264] width 92 height 15
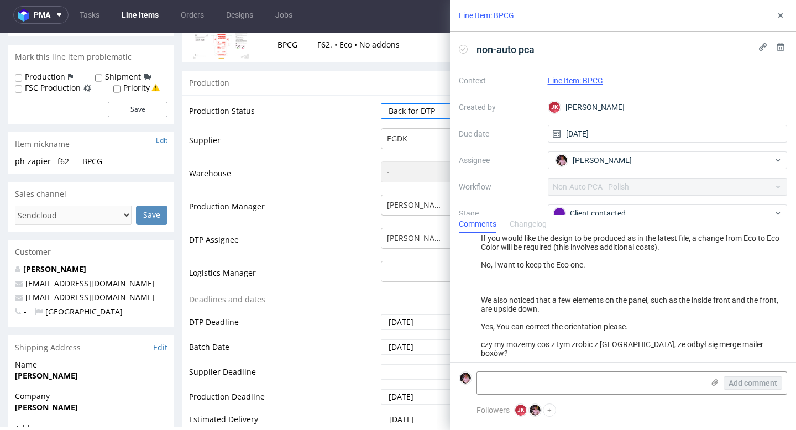
scroll to position [375, 0]
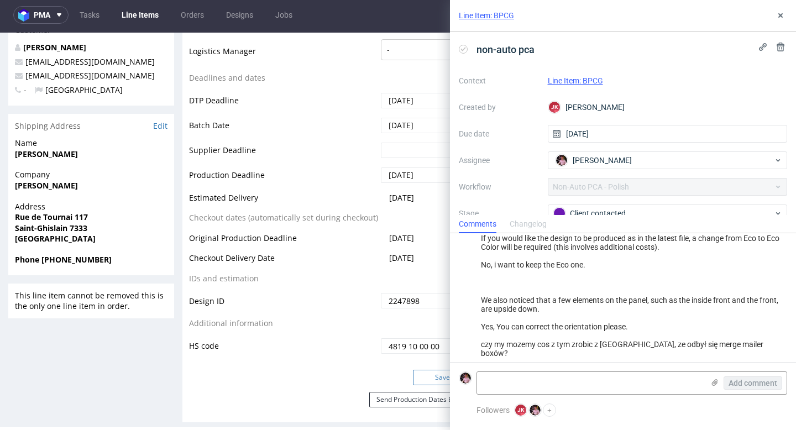
click at [428, 381] on button "Save" at bounding box center [443, 377] width 60 height 15
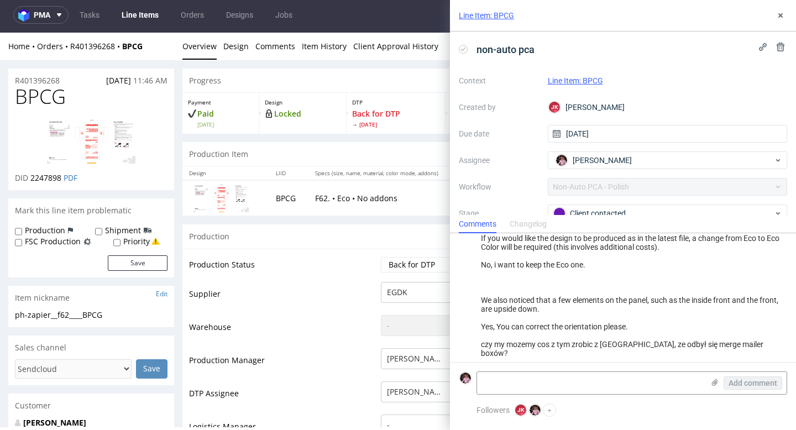
scroll to position [368, 0]
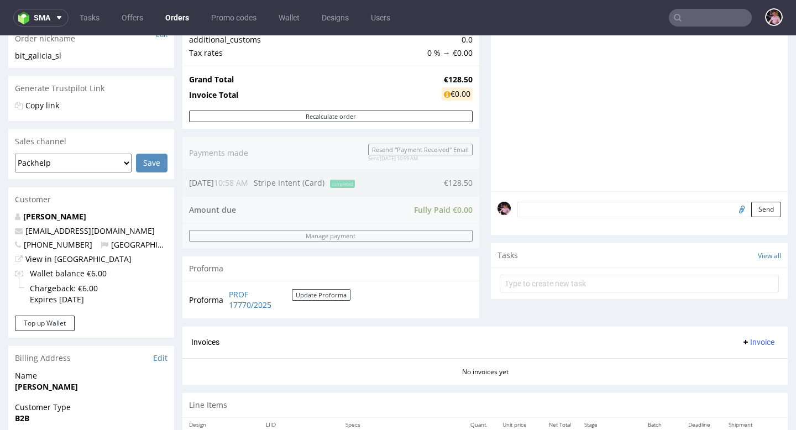
scroll to position [319, 0]
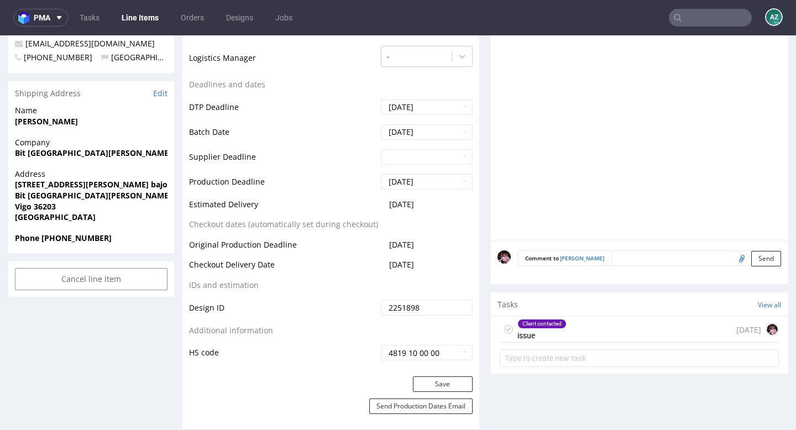
scroll to position [499, 0]
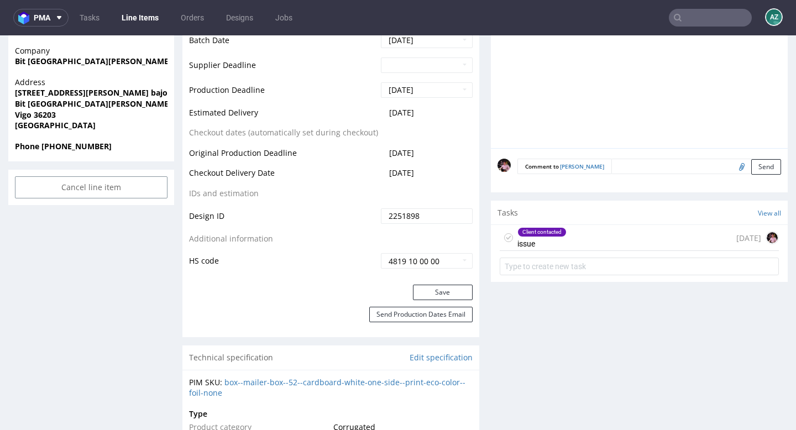
click at [606, 226] on div "Client contacted issue [DATE]" at bounding box center [639, 238] width 279 height 26
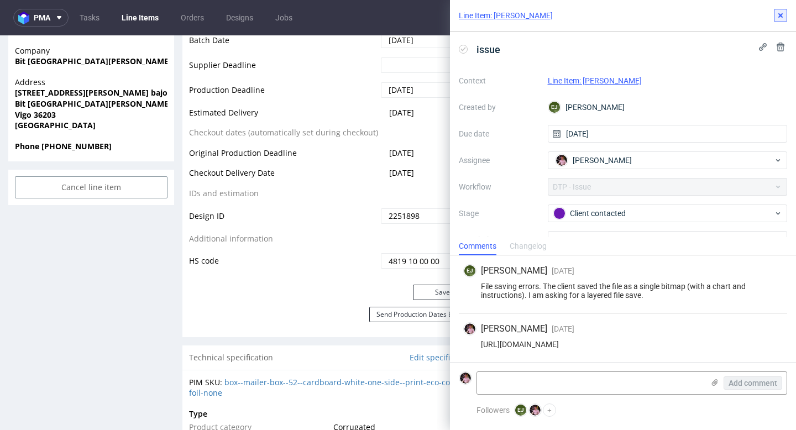
click at [783, 17] on icon at bounding box center [780, 15] width 9 height 9
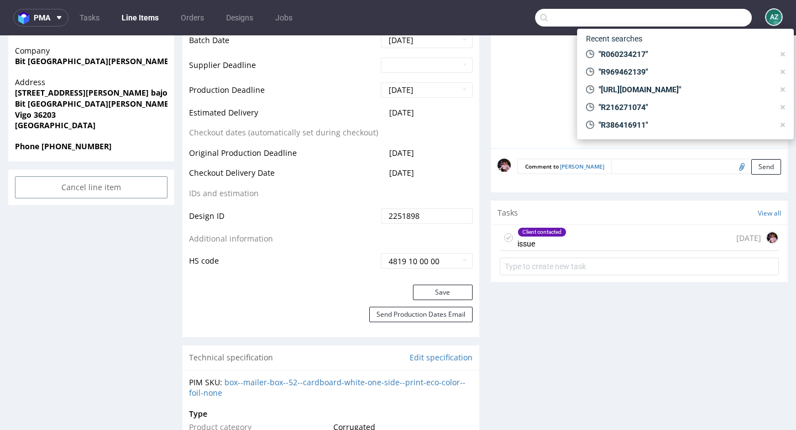
click at [711, 25] on input "text" at bounding box center [643, 18] width 217 height 18
paste input "R386416911"
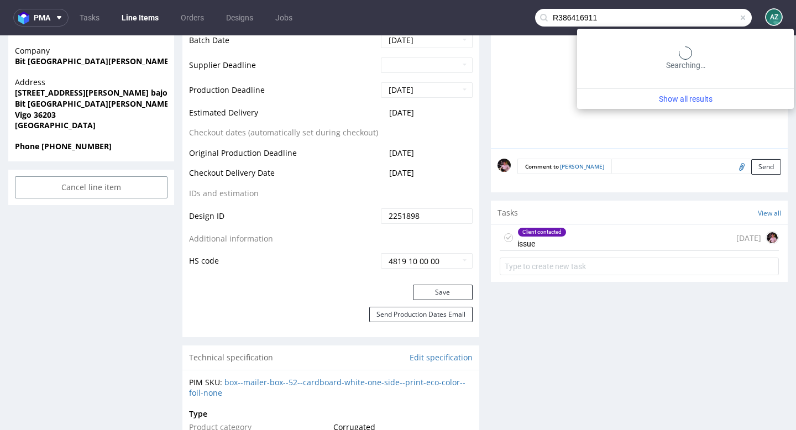
type input "R386416911"
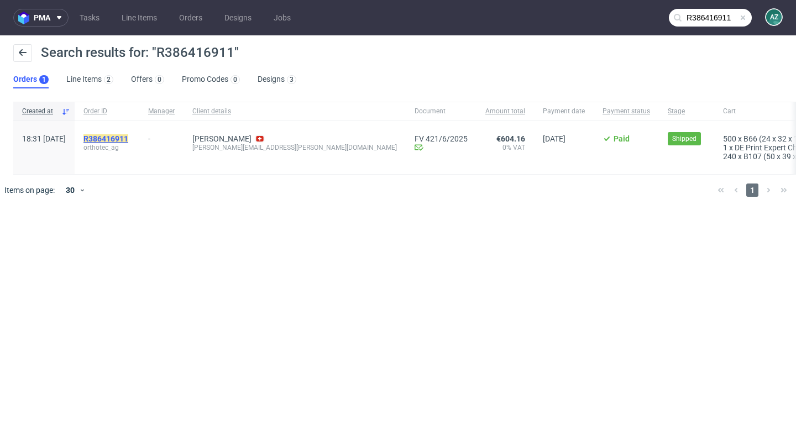
click at [128, 137] on mark "R386416911" at bounding box center [105, 138] width 45 height 9
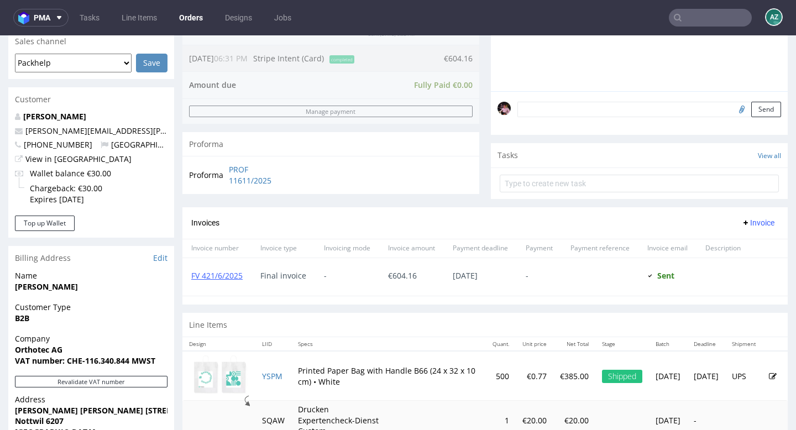
scroll to position [226, 0]
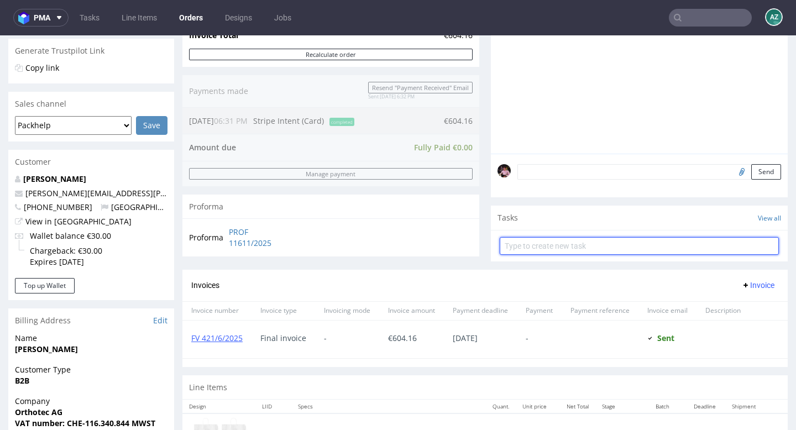
click at [567, 251] on input "text" at bounding box center [639, 246] width 279 height 18
type input "refund 70%"
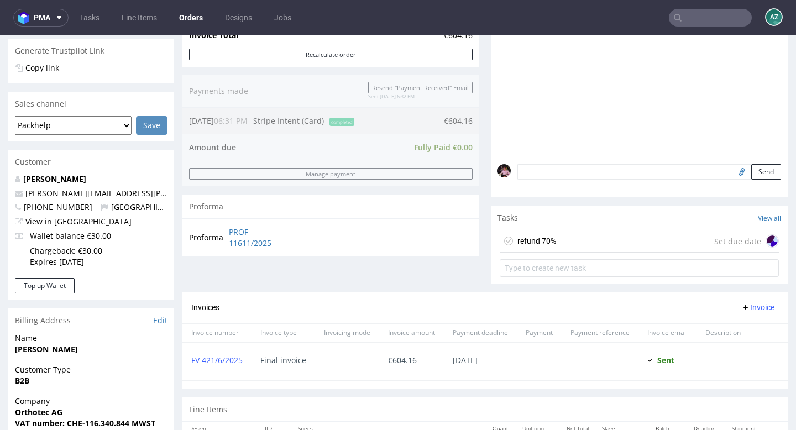
click at [589, 253] on div "refund 70% Set due date" at bounding box center [639, 241] width 279 height 22
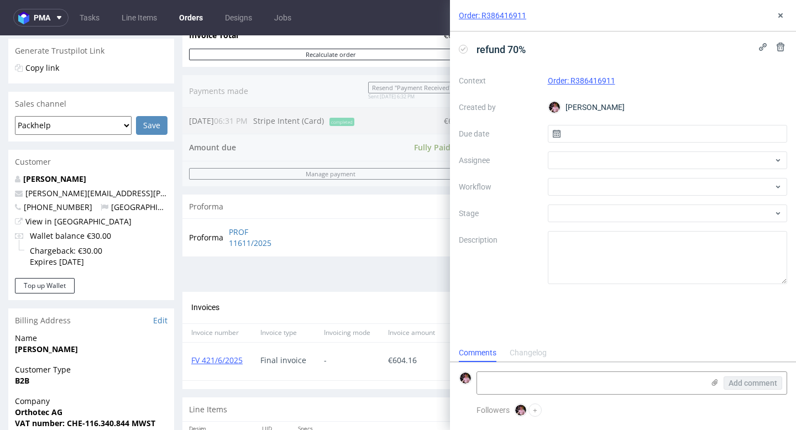
scroll to position [9, 0]
click at [580, 140] on input "text" at bounding box center [668, 134] width 240 height 18
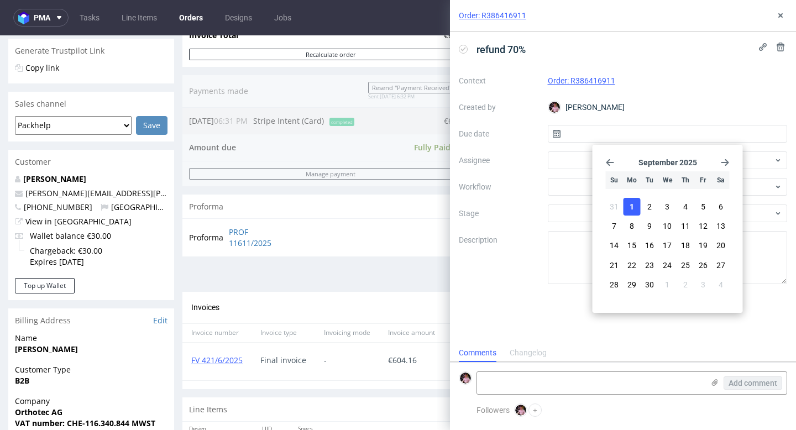
click at [637, 208] on button "1" at bounding box center [631, 207] width 17 height 18
type input "01/09/2025"
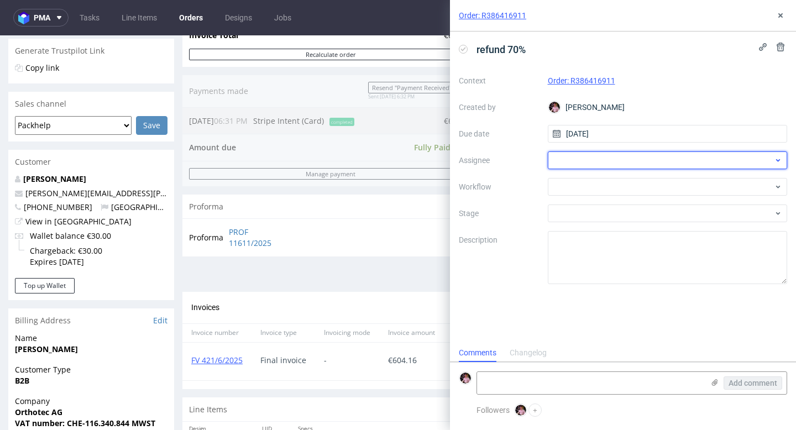
click at [609, 163] on div at bounding box center [668, 160] width 240 height 18
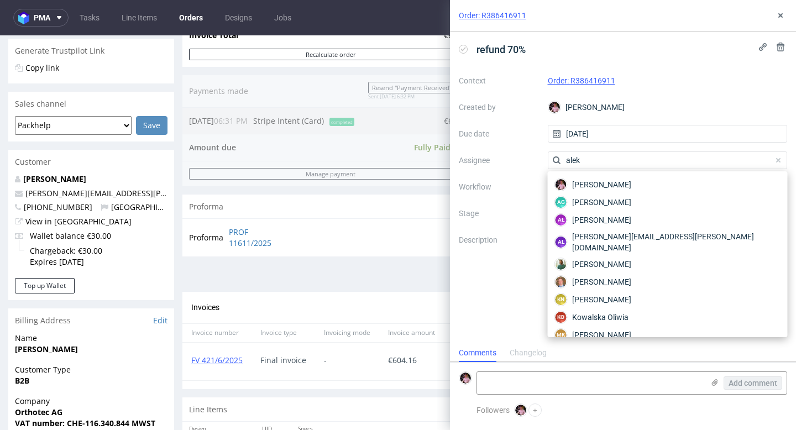
type input "aleks"
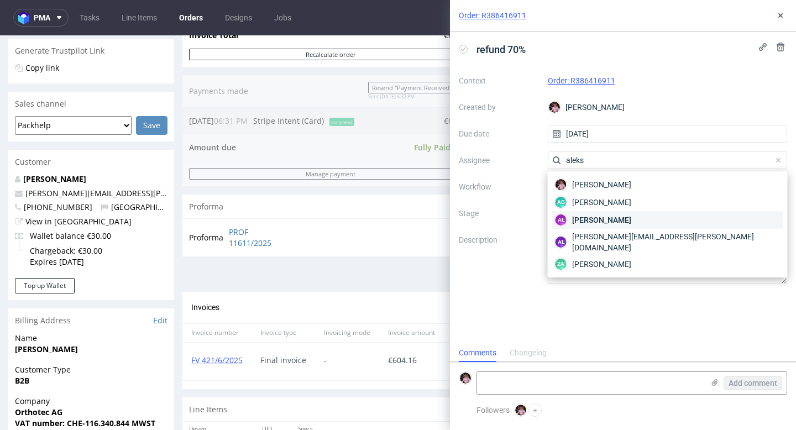
click at [631, 221] on span "Aleksandra Łętowska" at bounding box center [601, 219] width 59 height 11
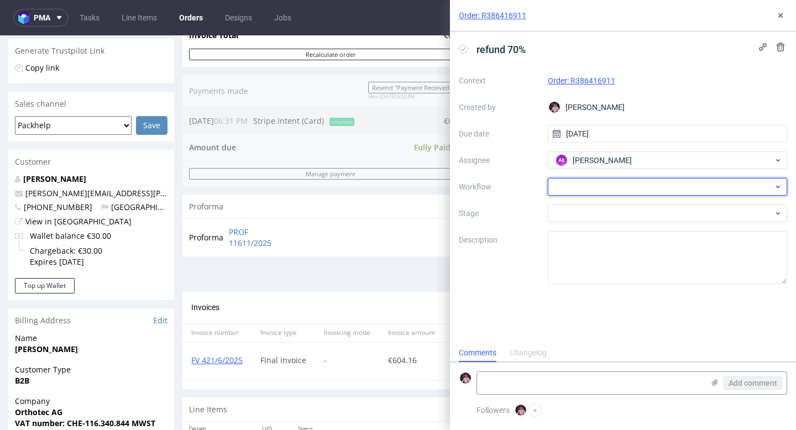
click at [601, 187] on div at bounding box center [668, 187] width 240 height 18
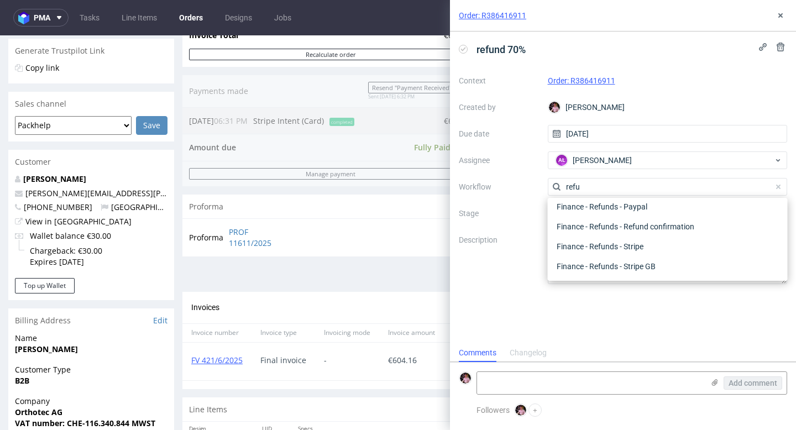
scroll to position [60, 0]
type input "refund"
click at [637, 251] on div "Finance - Refunds - Stripe" at bounding box center [667, 247] width 231 height 20
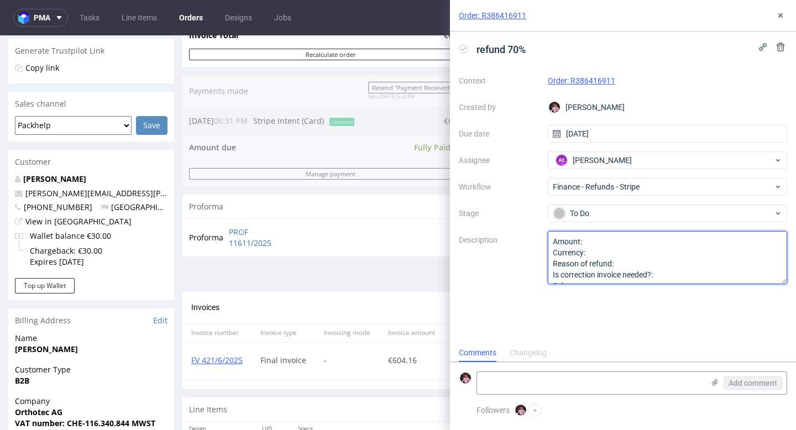
click at [619, 240] on textarea "Amount: Currency: Reason of refund: Is correction invoice needed?: Other:" at bounding box center [668, 257] width 240 height 53
click at [601, 253] on textarea "Amount: 70% zamówienia z racji na complaint Currency: Reason of refund: Is corr…" at bounding box center [668, 257] width 240 height 53
click at [621, 263] on textarea "Amount: 70% zamówienia z racji na complaint Currency: Reason of refund: Is corr…" at bounding box center [668, 257] width 240 height 53
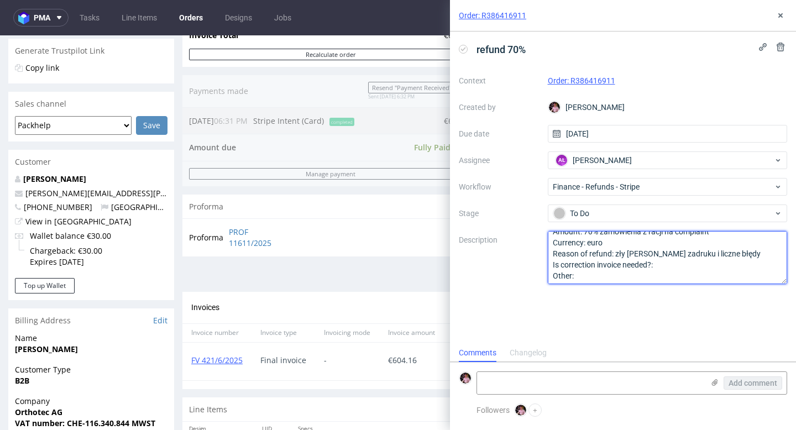
click at [674, 268] on textarea "Amount: 70% zamówienia z racji na complaint Currency: euro Reason of refund: zł…" at bounding box center [668, 257] width 240 height 53
type textarea "Amount: 70% zamówienia z racji na complaint Currency: euro Reason of refund: zł…"
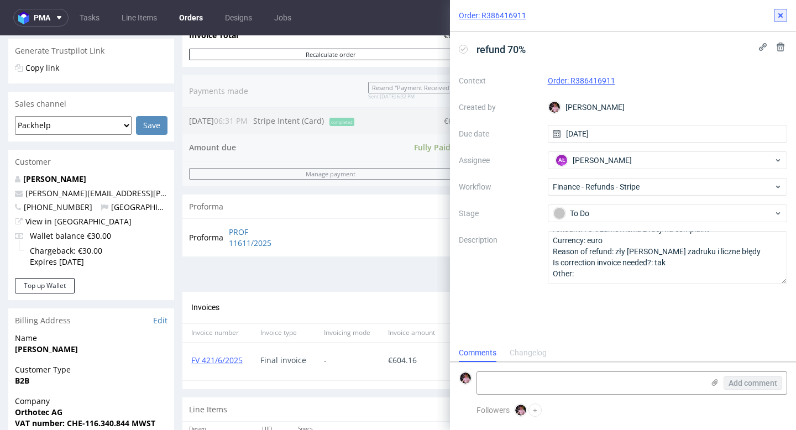
click at [777, 15] on icon at bounding box center [780, 15] width 9 height 9
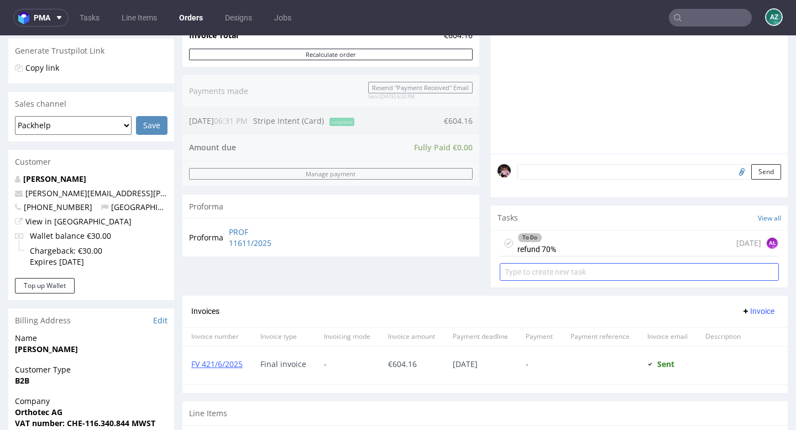
click at [572, 280] on input "text" at bounding box center [639, 272] width 279 height 18
type input "correction invoice"
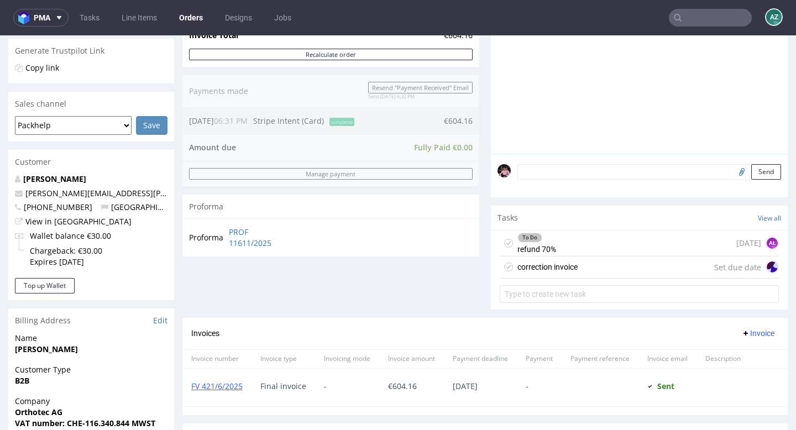
click at [564, 274] on div "correction invoice" at bounding box center [547, 266] width 60 height 13
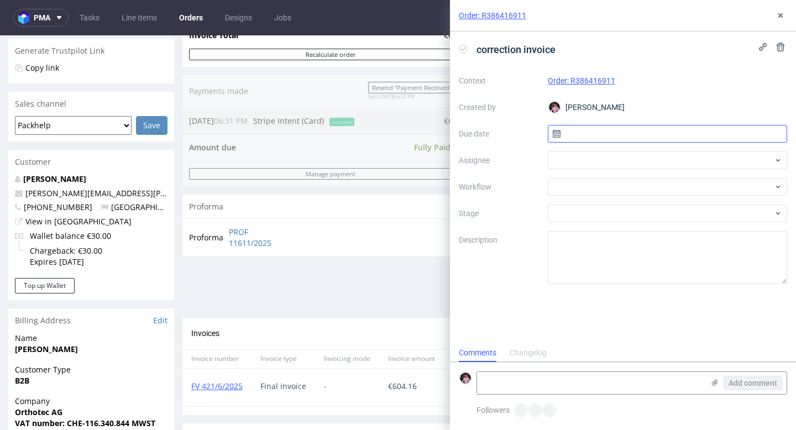
scroll to position [9, 0]
click at [614, 130] on input "text" at bounding box center [668, 134] width 240 height 18
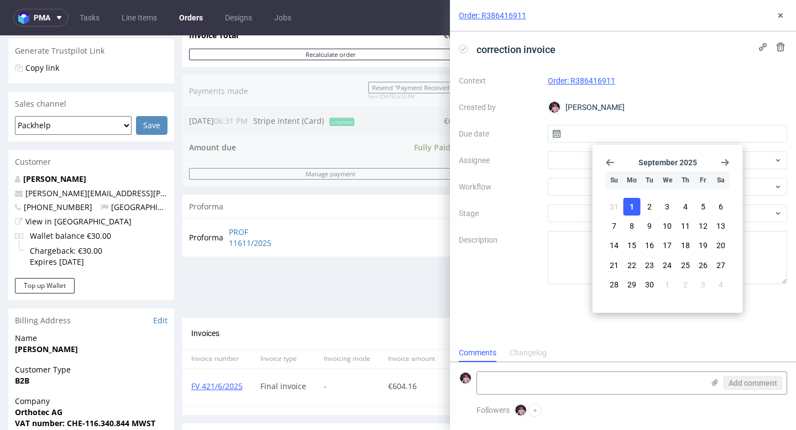
click at [633, 208] on span "1" at bounding box center [632, 206] width 4 height 11
type input "01/09/2025"
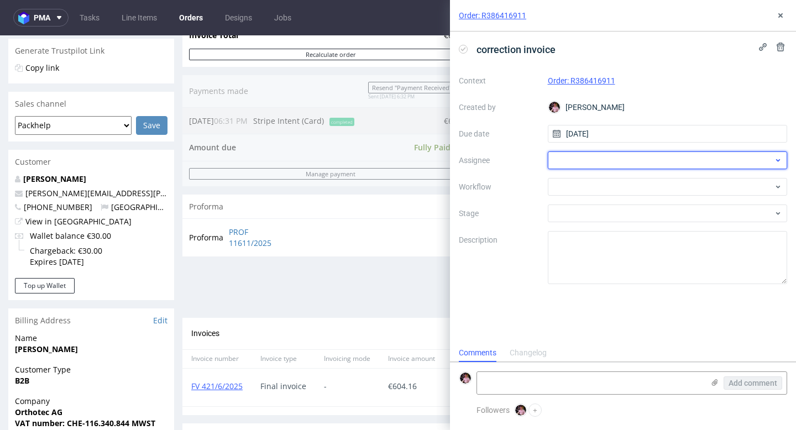
click at [593, 166] on div at bounding box center [668, 160] width 240 height 18
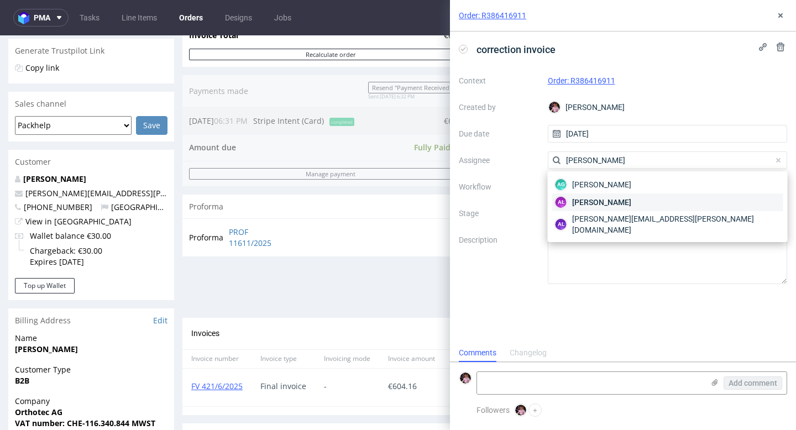
type input "aleksand"
click at [609, 195] on div "AŁ Aleksandra Łętowska" at bounding box center [667, 202] width 231 height 18
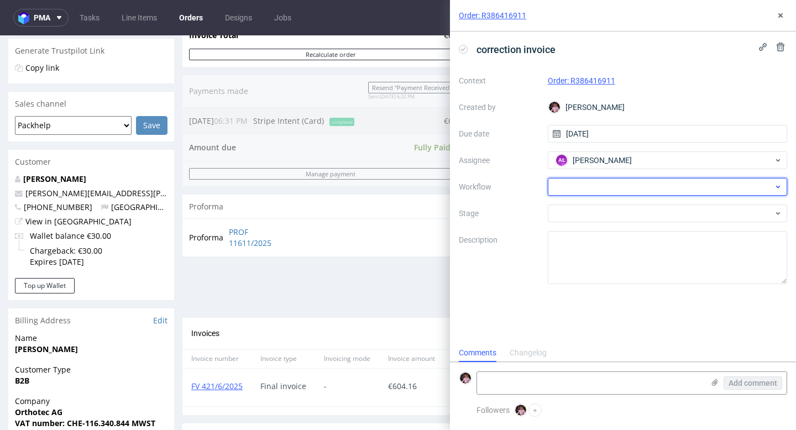
click at [595, 189] on div at bounding box center [668, 187] width 240 height 18
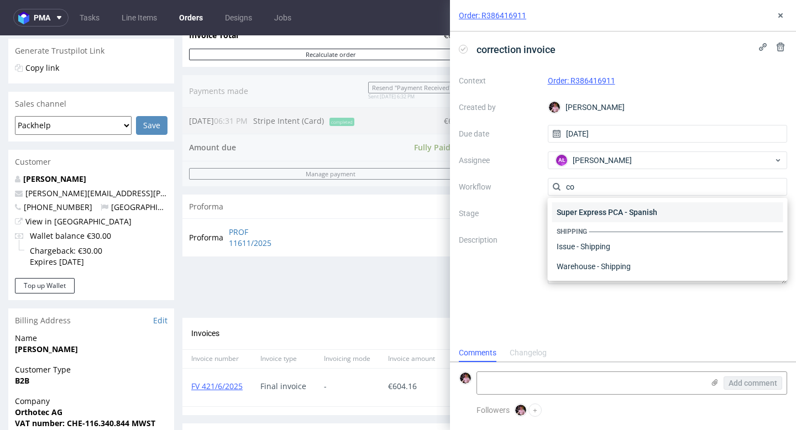
scroll to position [0, 0]
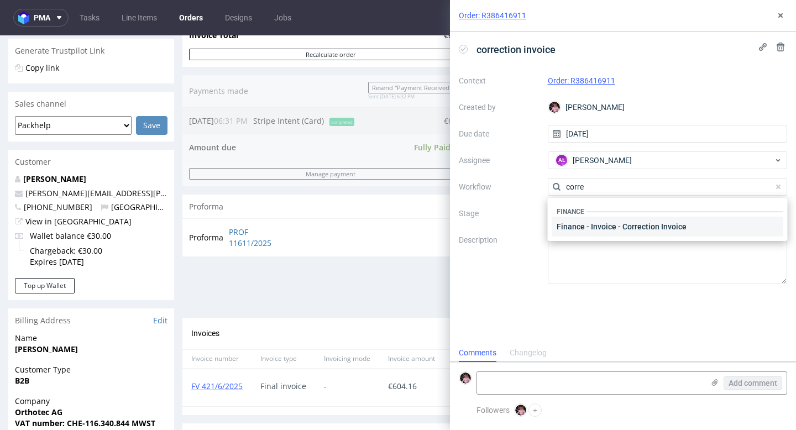
type input "corre"
click at [635, 229] on div "Finance - Invoice - Correction Invoice" at bounding box center [667, 227] width 231 height 20
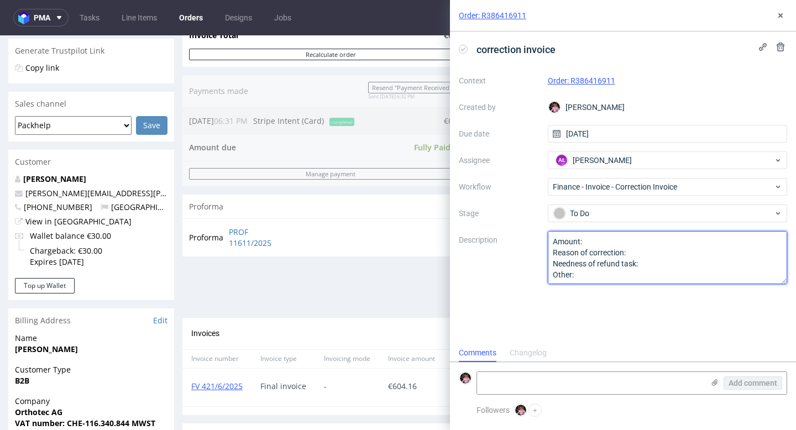
click at [595, 242] on textarea "Amount: Reason of correction: Needness of refund task: Other:" at bounding box center [668, 257] width 240 height 53
click at [637, 242] on textarea "Amount: Reason of correction: Needness of refund task: Other:" at bounding box center [668, 257] width 240 height 53
type textarea "Amount: jak w refundzie 70% Reason of correction: Needness of refund task: Othe…"
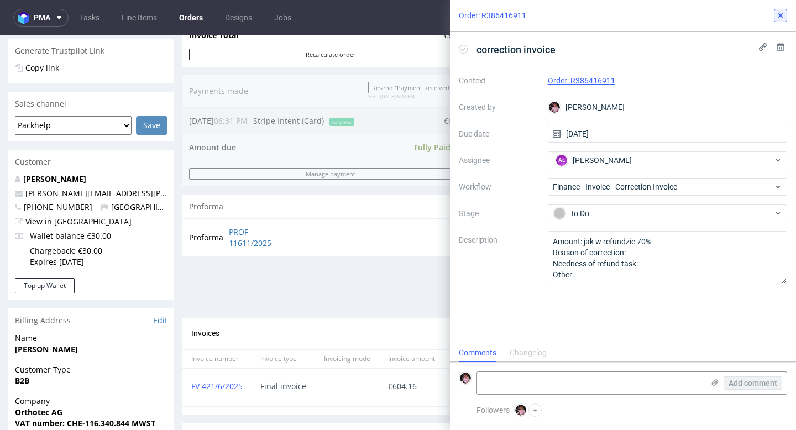
click at [776, 17] on icon at bounding box center [780, 15] width 9 height 9
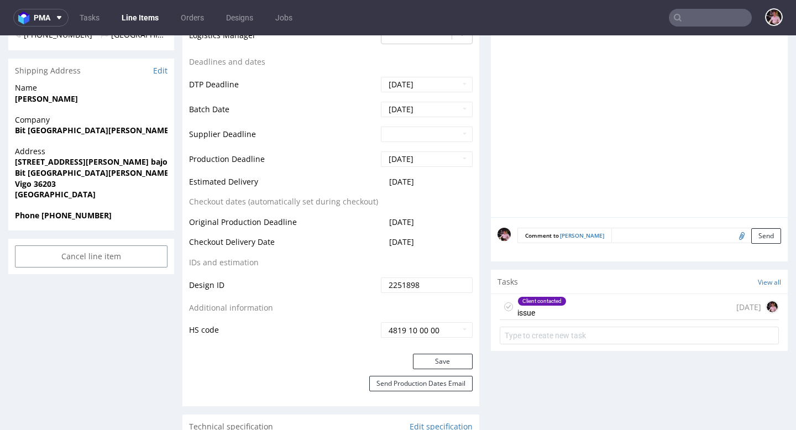
scroll to position [451, 0]
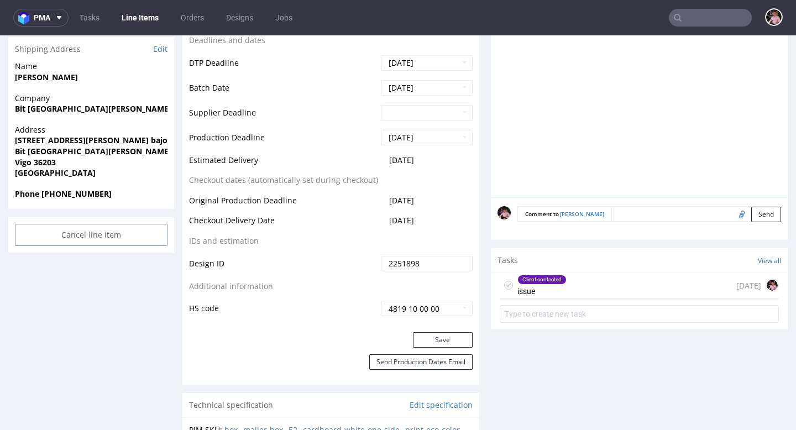
click at [620, 280] on div "Client contacted issue [DATE]" at bounding box center [639, 286] width 279 height 26
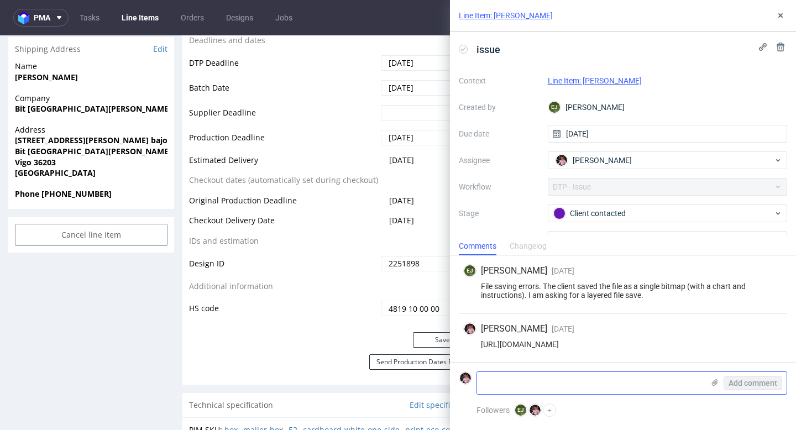
click at [565, 388] on textarea at bounding box center [590, 383] width 227 height 22
paste textarea "[URL][DOMAIN_NAME]"
type textarea "[URL][DOMAIN_NAME]"
click at [733, 382] on span "Add comment" at bounding box center [753, 383] width 49 height 8
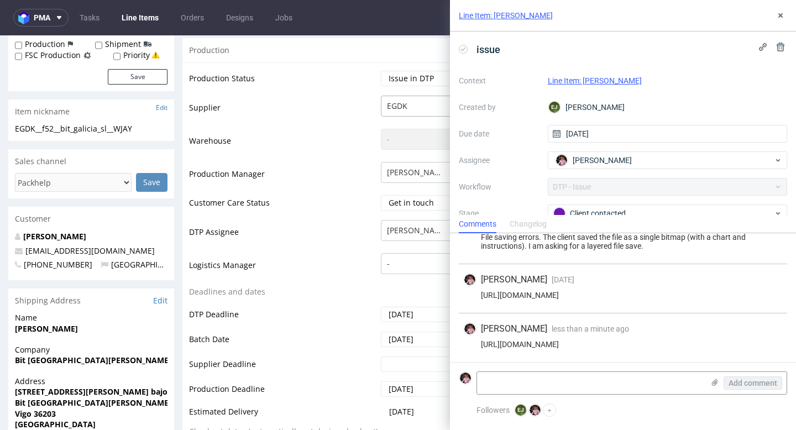
scroll to position [174, 0]
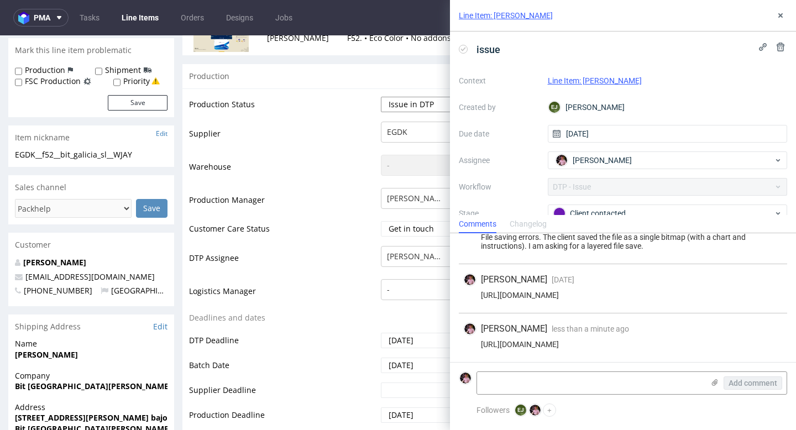
click at [395, 98] on select "Waiting for Artwork Waiting for Diecut Waiting for Mockup Waiting for DTP Waiti…" at bounding box center [427, 104] width 92 height 15
select select "back_for_dtp"
click at [381, 97] on select "Waiting for Artwork Waiting for Diecut Waiting for Mockup Waiting for DTP Waiti…" at bounding box center [427, 104] width 92 height 15
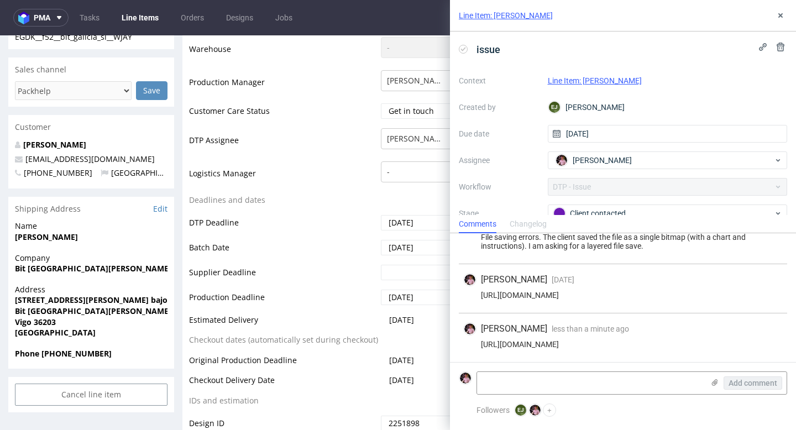
scroll to position [516, 0]
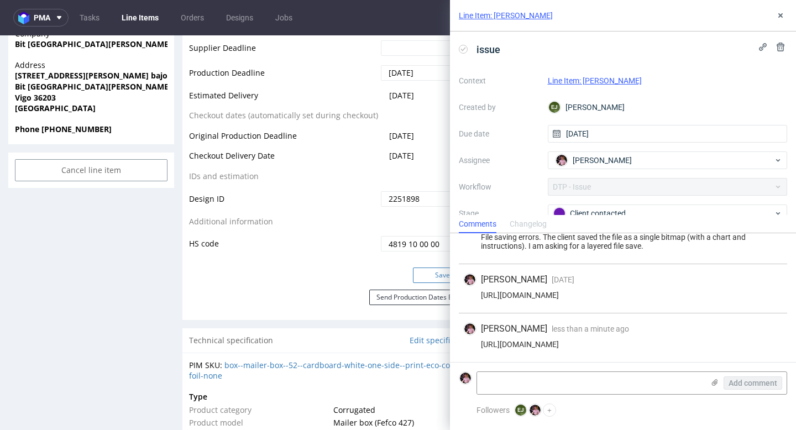
click at [428, 268] on button "Save" at bounding box center [443, 275] width 60 height 15
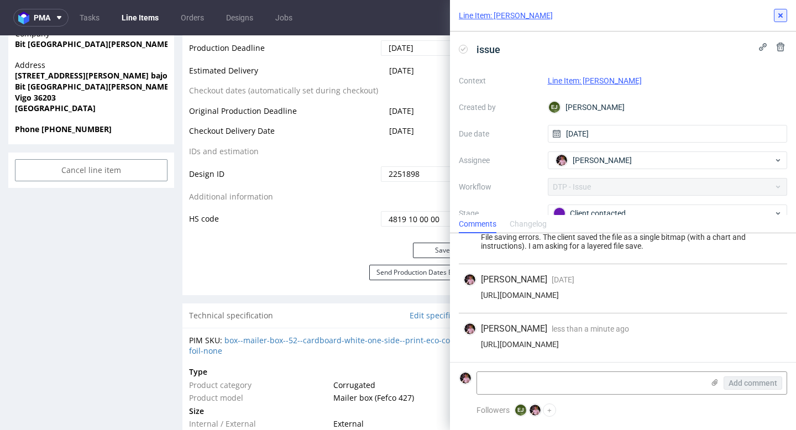
click at [780, 13] on icon at bounding box center [780, 15] width 9 height 9
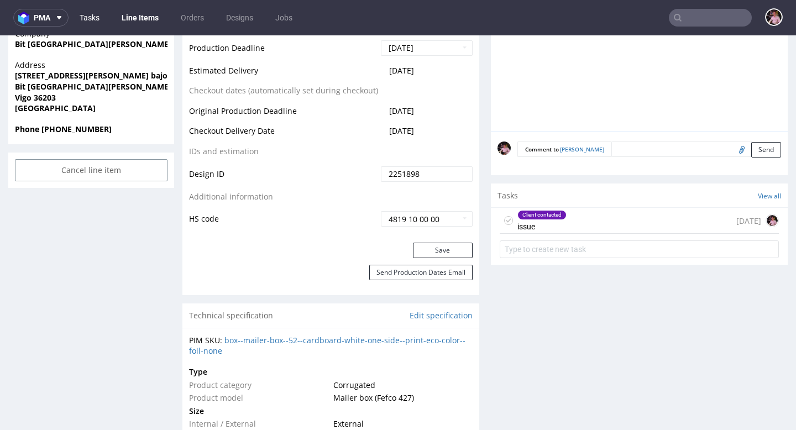
click at [91, 18] on link "Tasks" at bounding box center [89, 18] width 33 height 18
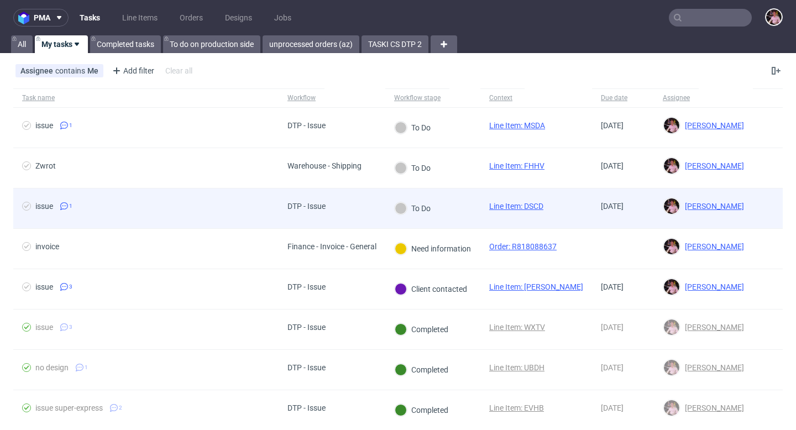
click at [339, 206] on div "DTP - Issue" at bounding box center [332, 208] width 107 height 40
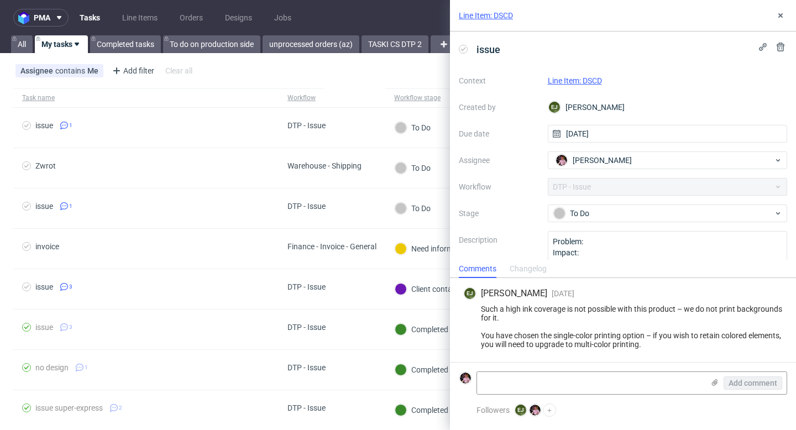
click at [582, 80] on link "Line Item: DSCD" at bounding box center [575, 80] width 54 height 9
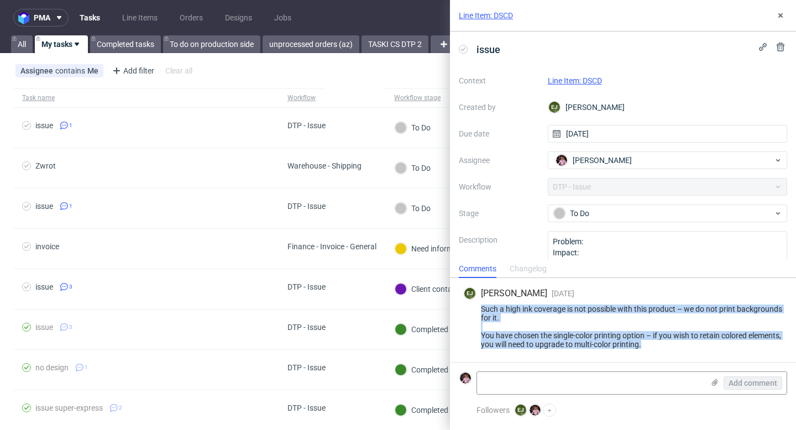
drag, startPoint x: 684, startPoint y: 348, endPoint x: 473, endPoint y: 309, distance: 214.7
click at [473, 309] on div "Such a high ink coverage is not possible with this product – we do not print ba…" at bounding box center [622, 327] width 319 height 44
copy div "Such a high ink coverage is not possible with this product – we do not print ba…"
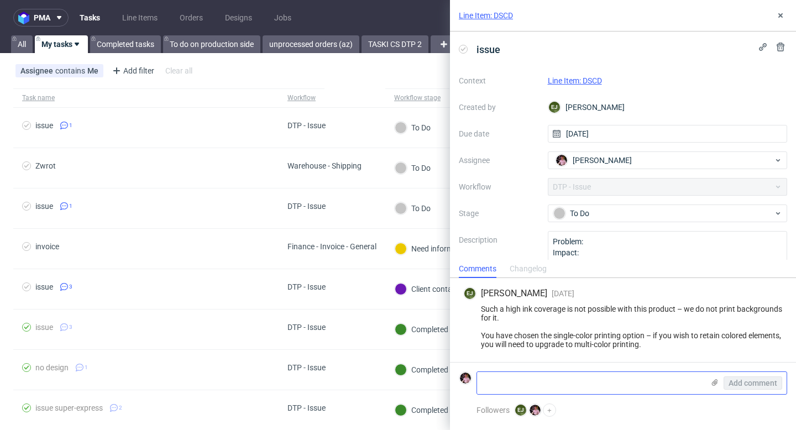
click at [552, 379] on textarea at bounding box center [590, 383] width 227 height 22
paste textarea "https://app-eu1.hubspot.com/contacts/25600958/record/0-5/216006062319/"
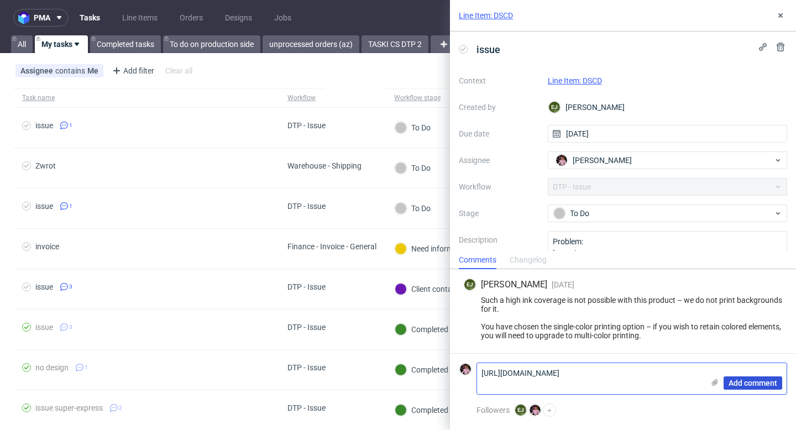
type textarea "https://app-eu1.hubspot.com/contacts/25600958/record/0-5/216006062319/"
click at [742, 376] on button "Add comment" at bounding box center [753, 382] width 59 height 13
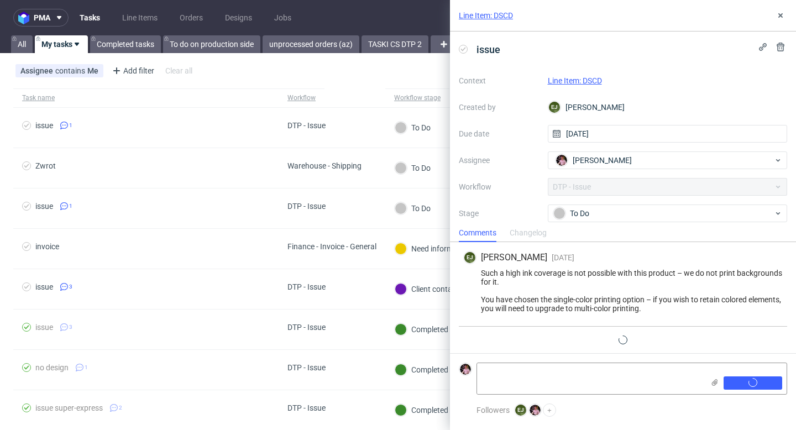
scroll to position [4, 0]
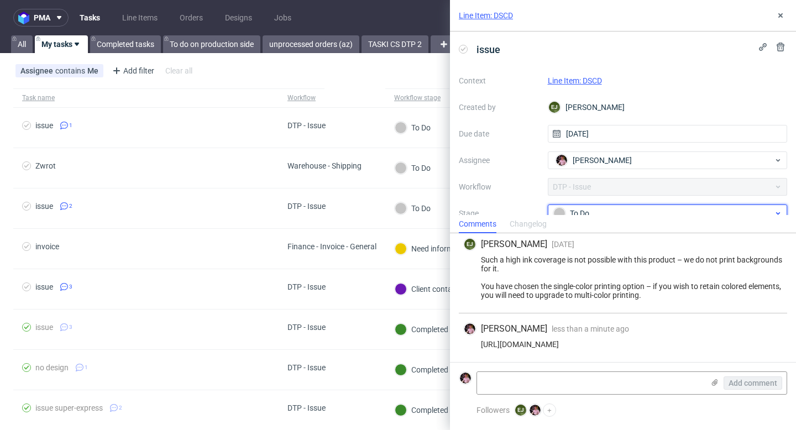
click at [610, 211] on div "To Do" at bounding box center [663, 213] width 220 height 12
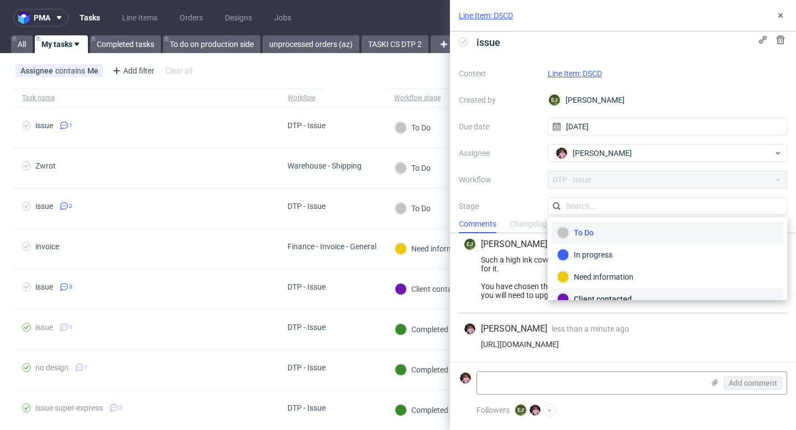
click at [595, 291] on div "Client contacted" at bounding box center [667, 299] width 231 height 22
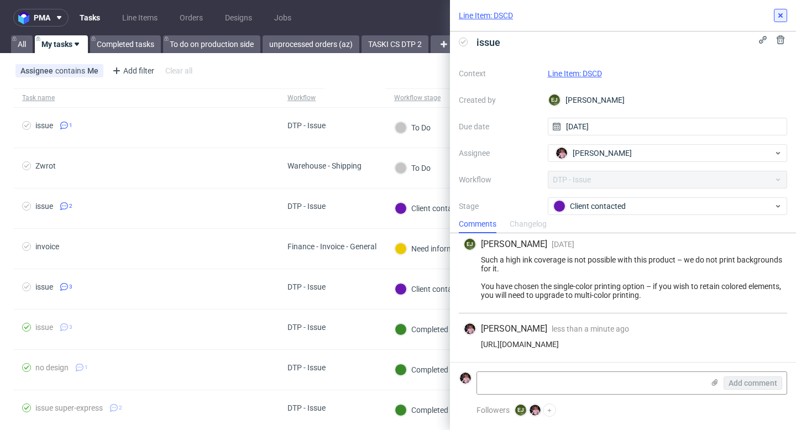
click at [778, 22] on button at bounding box center [780, 15] width 13 height 13
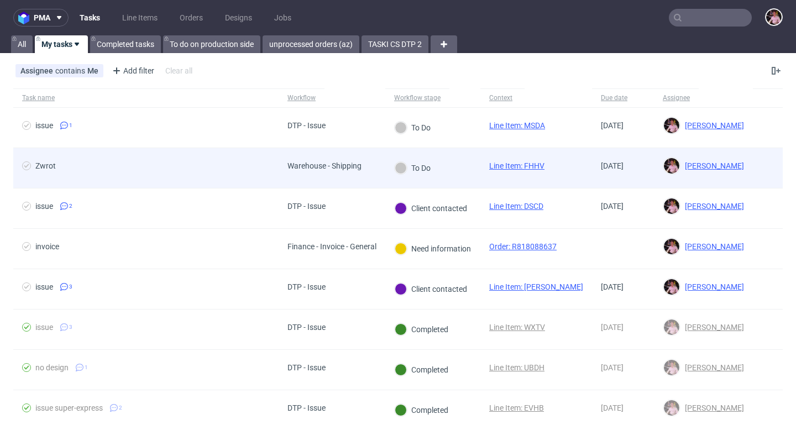
click at [311, 177] on div "Warehouse - Shipping" at bounding box center [325, 168] width 92 height 40
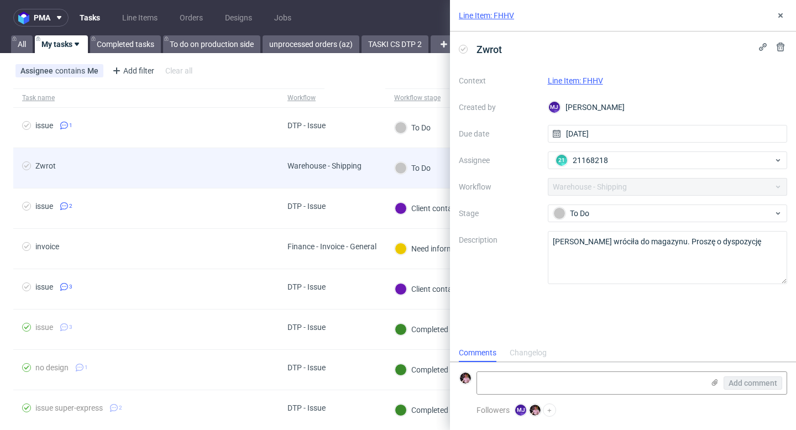
scroll to position [9, 0]
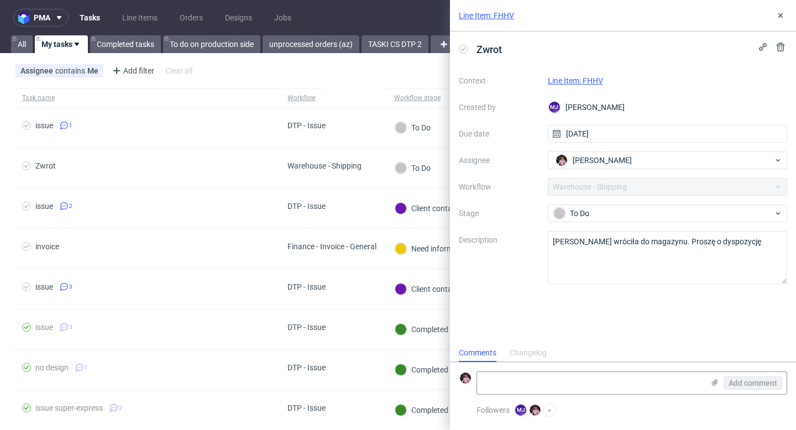
click at [585, 81] on link "Line Item: FHHV" at bounding box center [575, 80] width 55 height 9
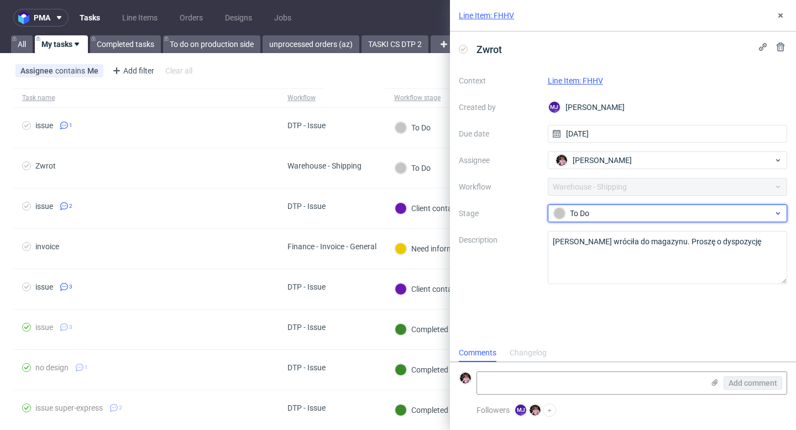
click at [608, 211] on div "To Do" at bounding box center [663, 213] width 220 height 12
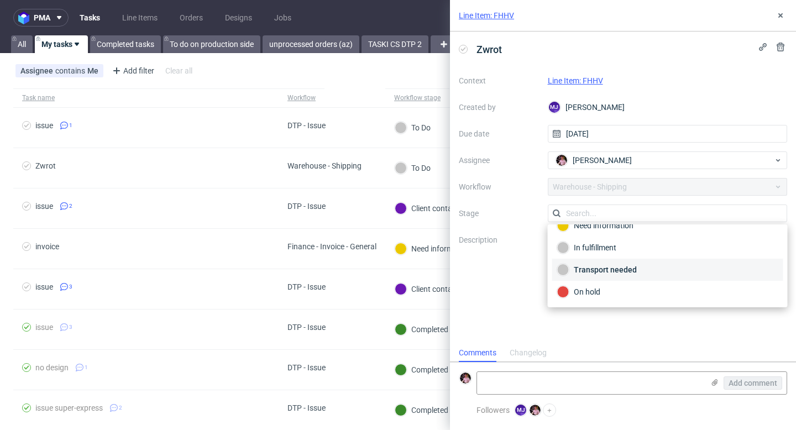
scroll to position [46, 0]
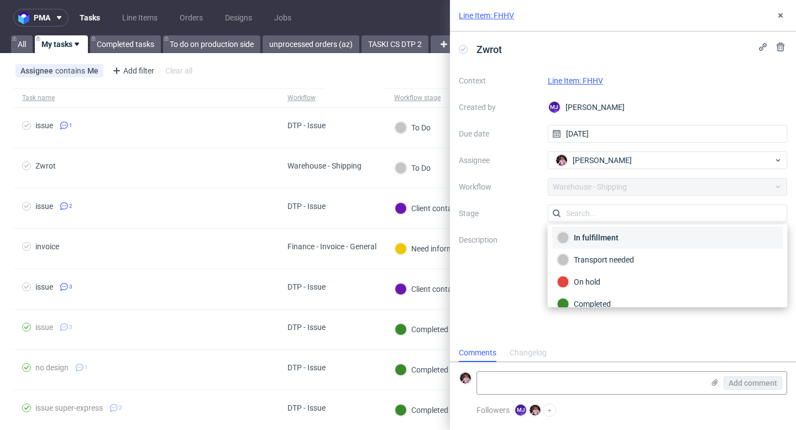
click at [596, 238] on div "In fulfillment" at bounding box center [667, 238] width 221 height 12
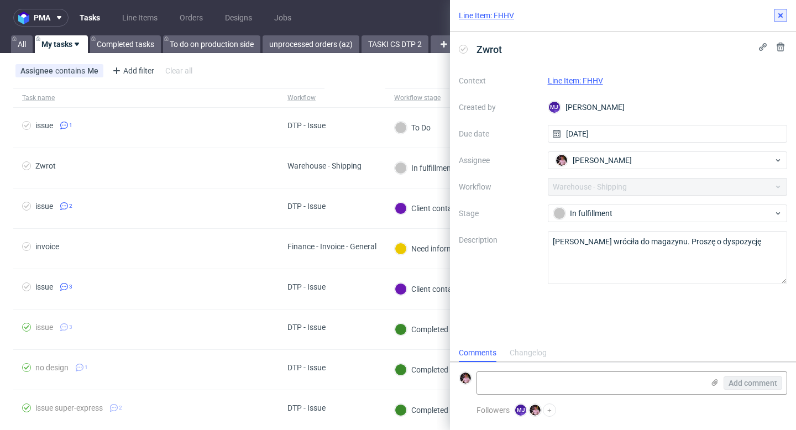
click at [781, 12] on icon at bounding box center [780, 15] width 9 height 9
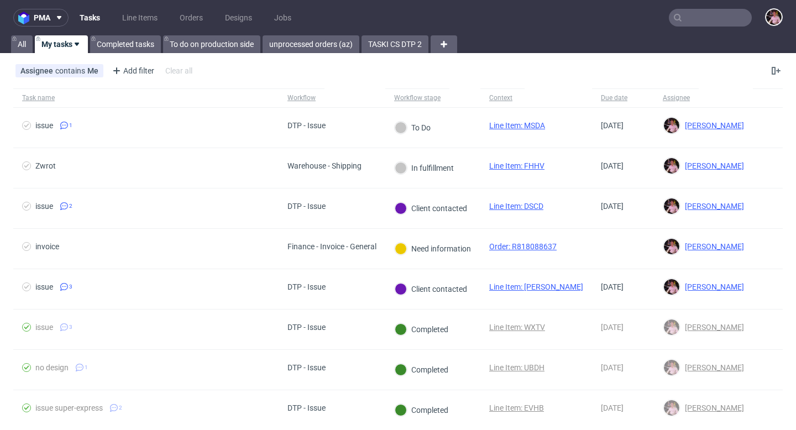
click at [699, 17] on input "text" at bounding box center [710, 18] width 83 height 18
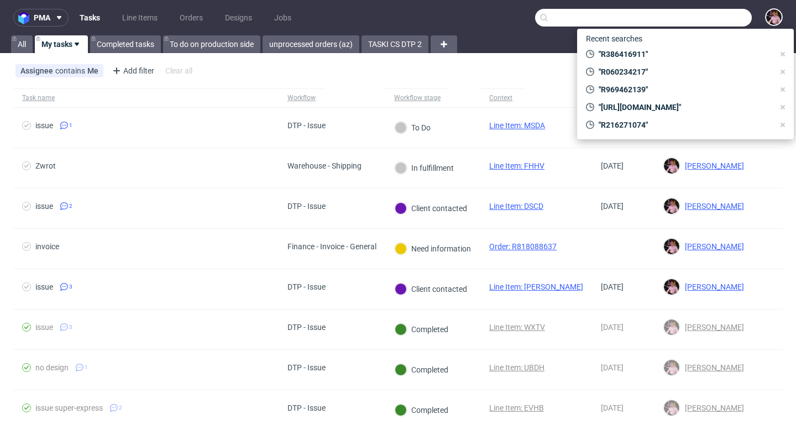
paste input "R678837418"
type input "R678837418"
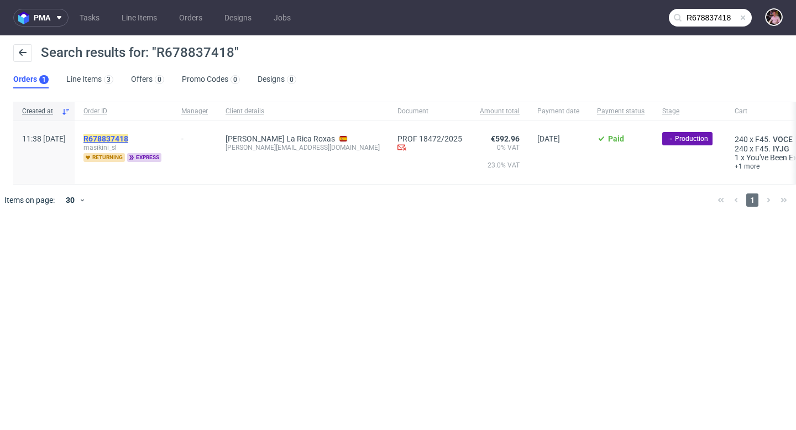
click at [128, 139] on mark "R678837418" at bounding box center [105, 138] width 45 height 9
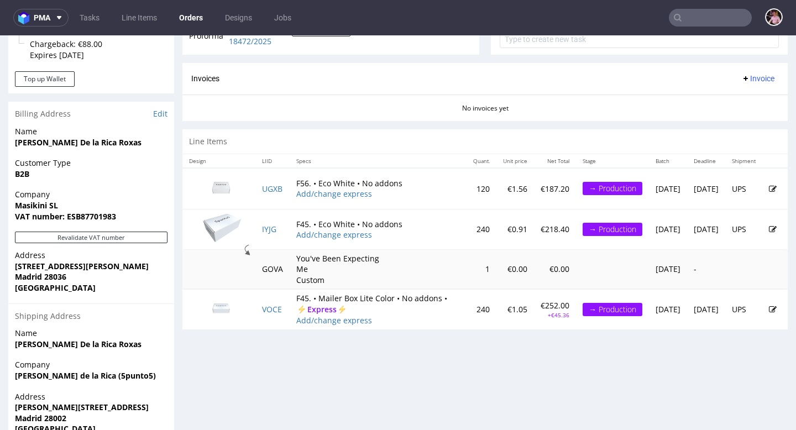
scroll to position [438, 0]
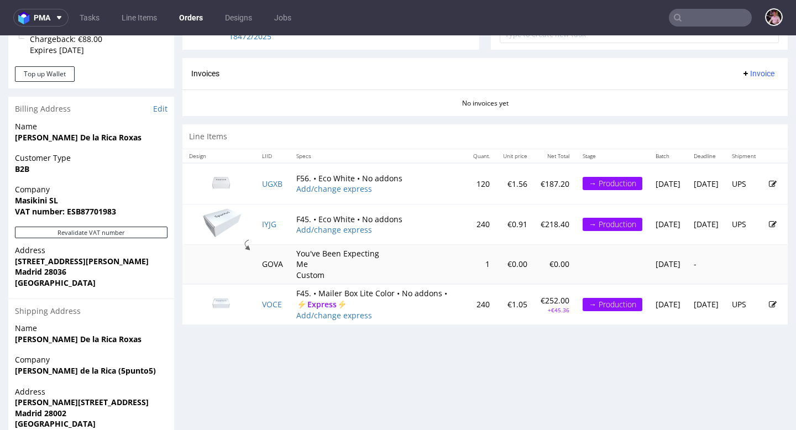
click at [769, 308] on icon at bounding box center [773, 305] width 8 height 8
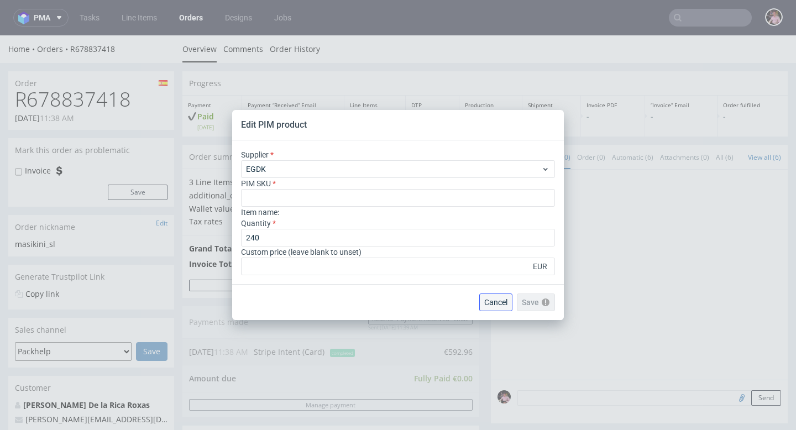
click at [496, 303] on span "Cancel" at bounding box center [495, 302] width 23 height 8
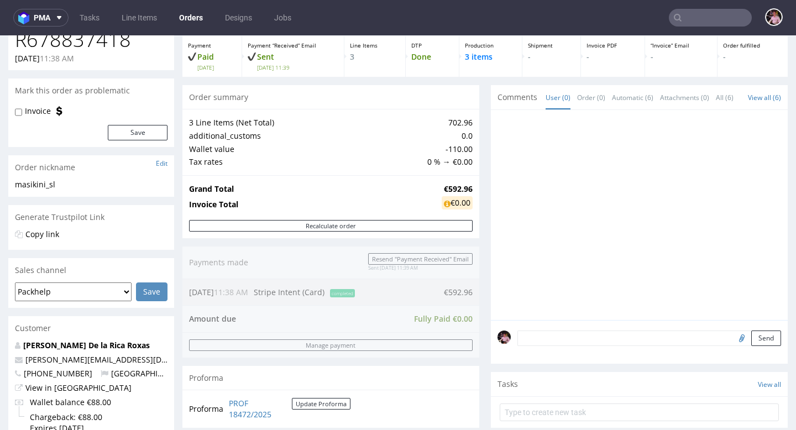
scroll to position [69, 0]
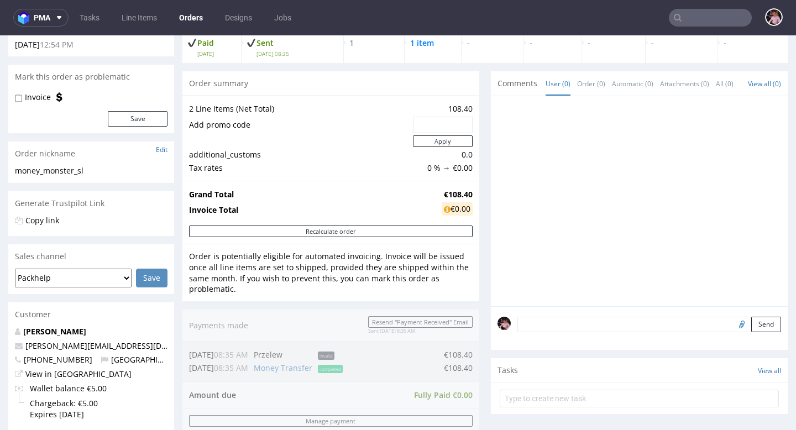
scroll to position [78, 0]
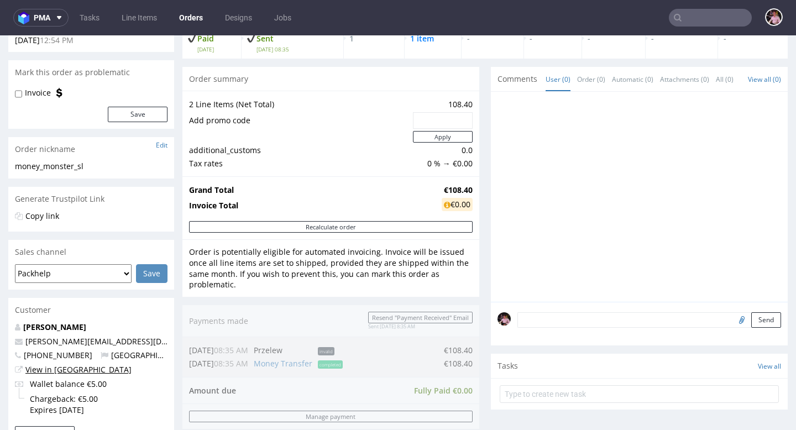
click at [65, 368] on link "View in [GEOGRAPHIC_DATA]" at bounding box center [78, 369] width 106 height 11
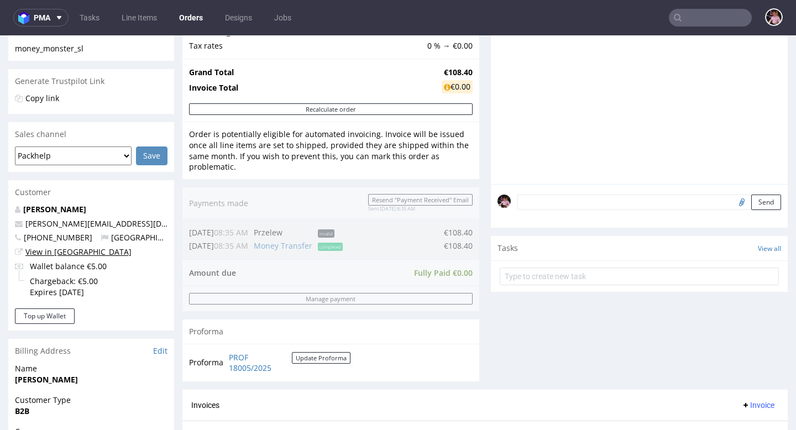
scroll to position [0, 0]
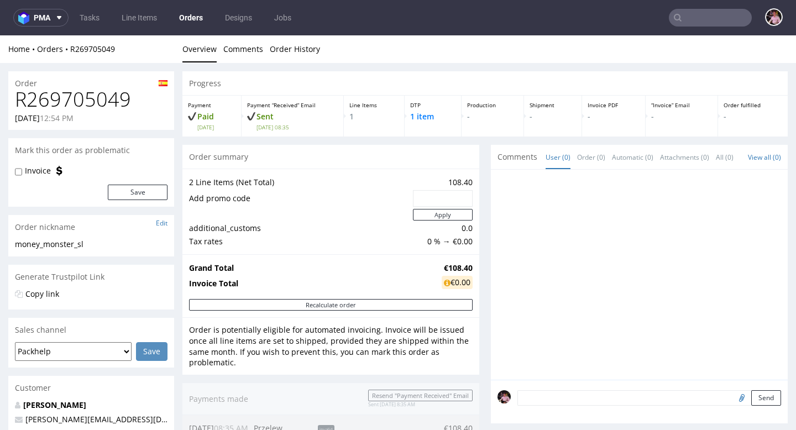
click at [75, 98] on h1 "R269705049" at bounding box center [91, 99] width 153 height 22
copy h1 "R269705049"
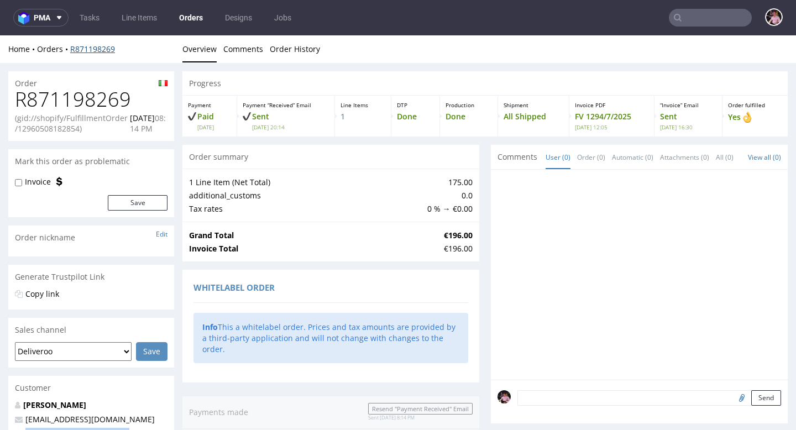
click at [101, 48] on link "R871198269" at bounding box center [92, 49] width 45 height 11
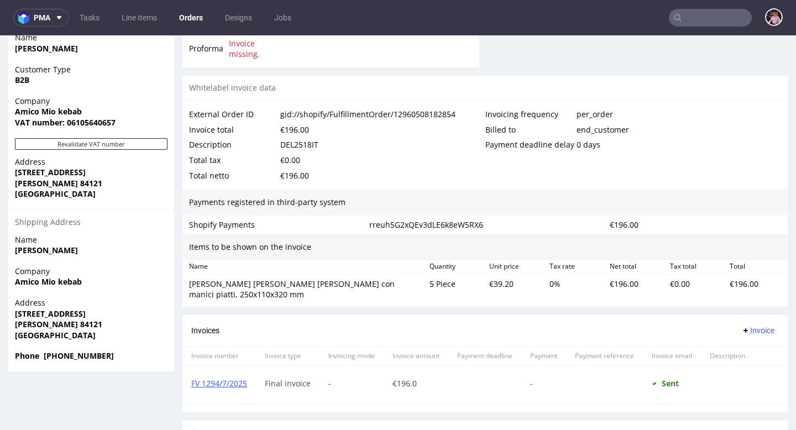
scroll to position [589, 0]
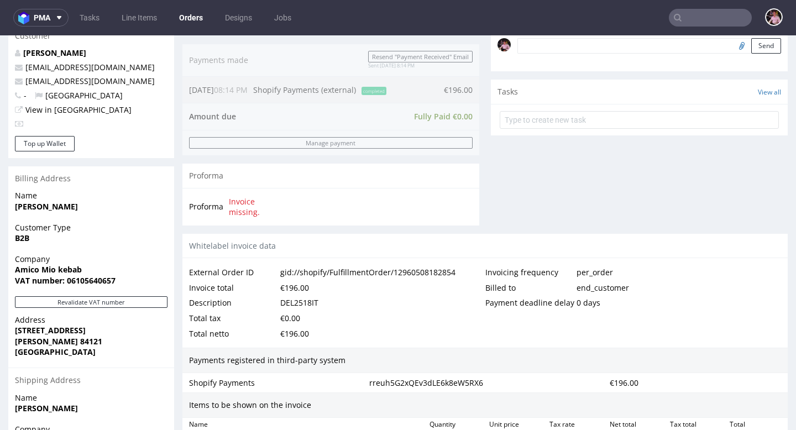
scroll to position [365, 0]
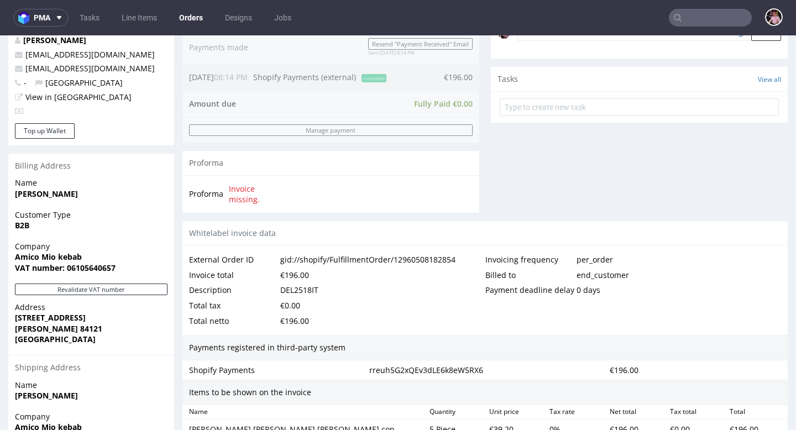
click at [301, 282] on div "DEL2518IT" at bounding box center [299, 289] width 38 height 15
copy div "DEL2518IT"
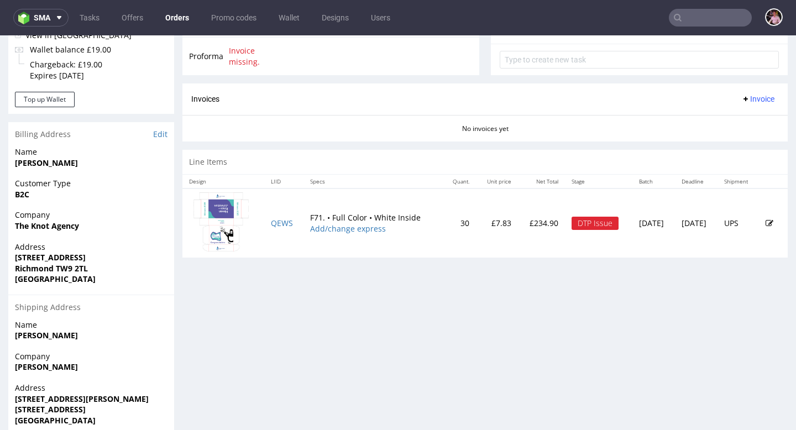
scroll to position [419, 0]
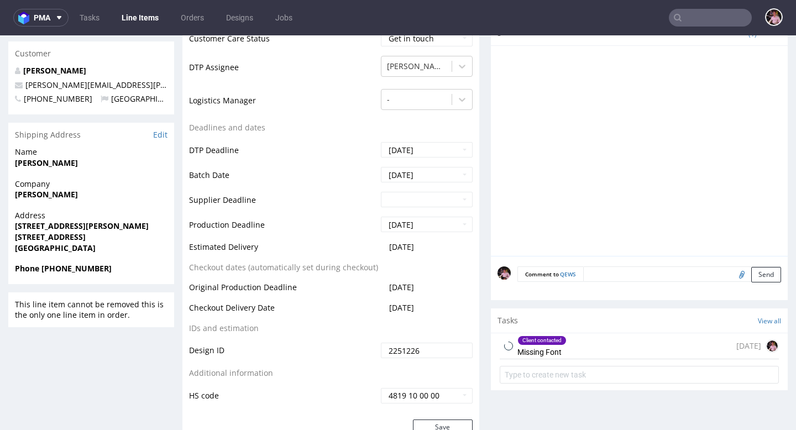
scroll to position [473, 0]
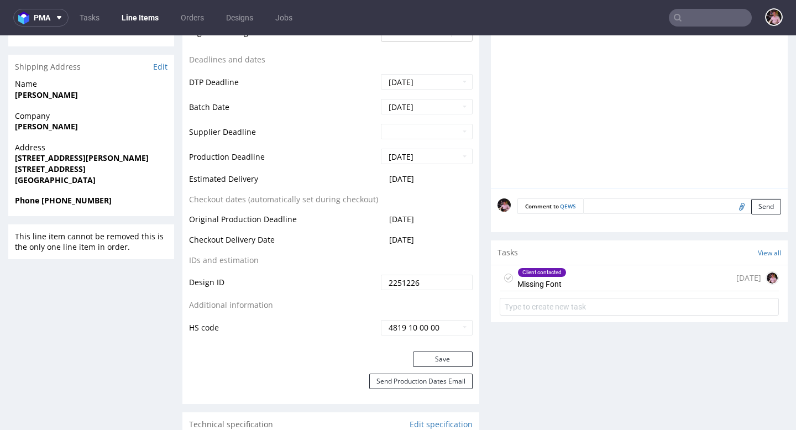
click at [589, 275] on div "Client contacted Missing Font [DATE]" at bounding box center [639, 278] width 279 height 26
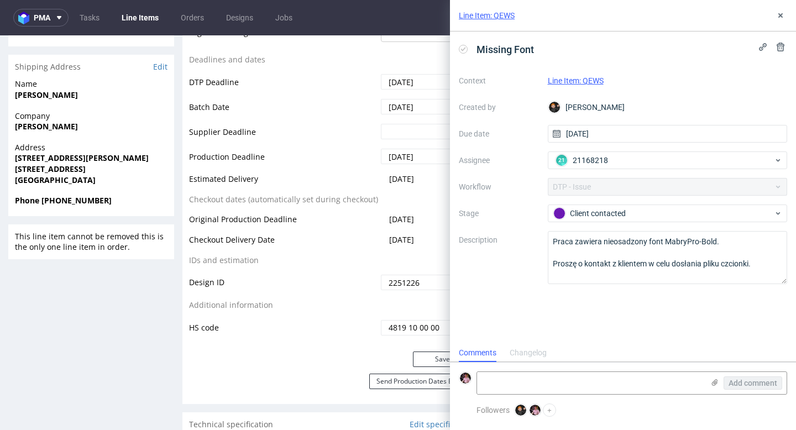
scroll to position [9, 0]
click at [715, 383] on icon at bounding box center [714, 382] width 9 height 9
click at [0, 0] on input "file" at bounding box center [0, 0] width 0 height 0
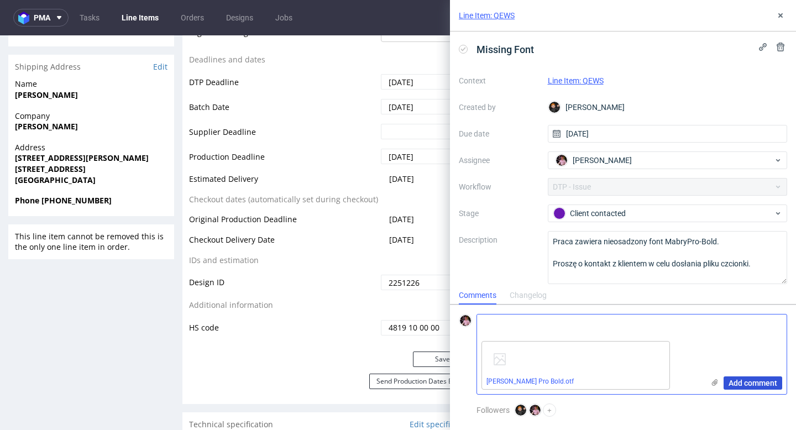
click at [746, 383] on span "Add comment" at bounding box center [753, 383] width 49 height 8
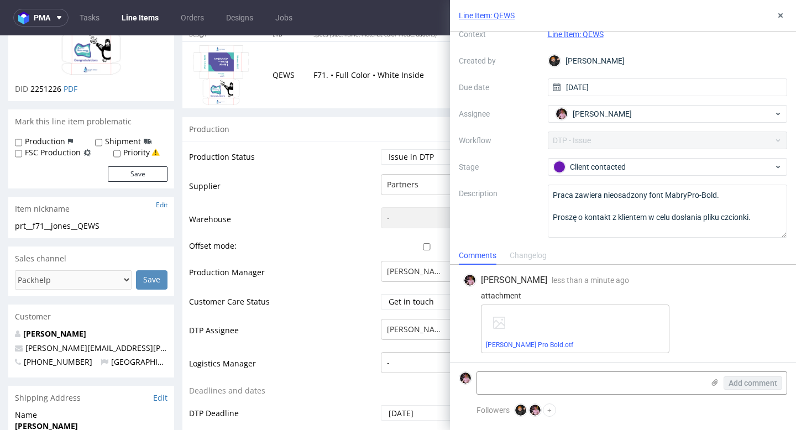
scroll to position [126, 0]
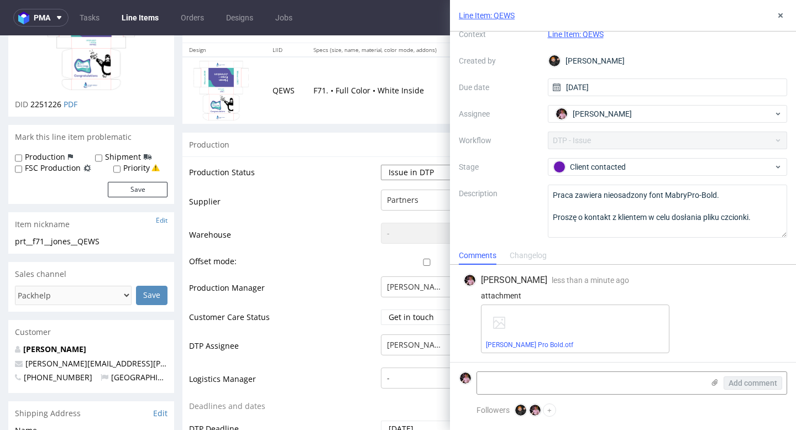
click at [403, 173] on select "Waiting for Artwork Waiting for Diecut Waiting for Mockup Waiting for DTP Waiti…" at bounding box center [427, 172] width 92 height 15
select select "back_for_dtp"
click at [381, 165] on select "Waiting for Artwork Waiting for Diecut Waiting for Mockup Waiting for DTP Waiti…" at bounding box center [427, 172] width 92 height 15
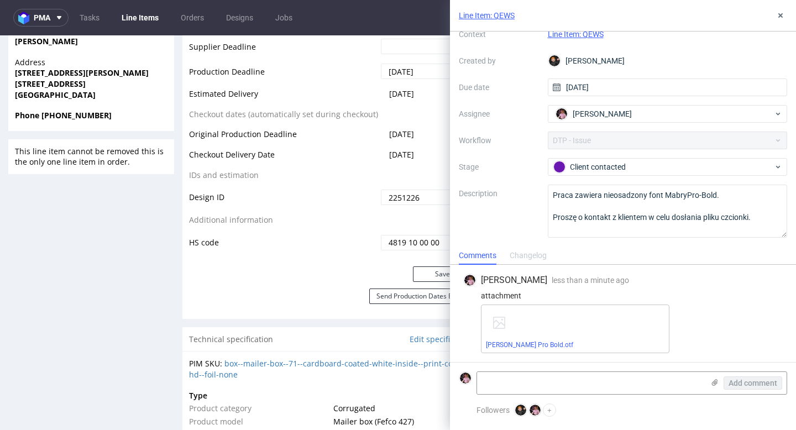
scroll to position [646, 0]
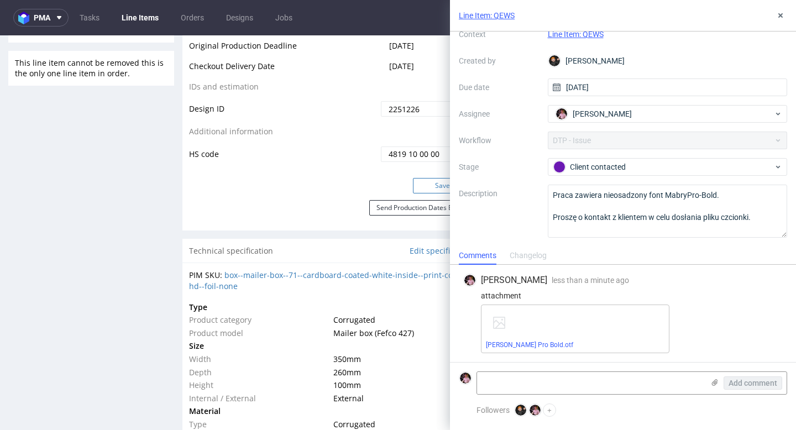
click at [430, 186] on button "Save" at bounding box center [443, 185] width 60 height 15
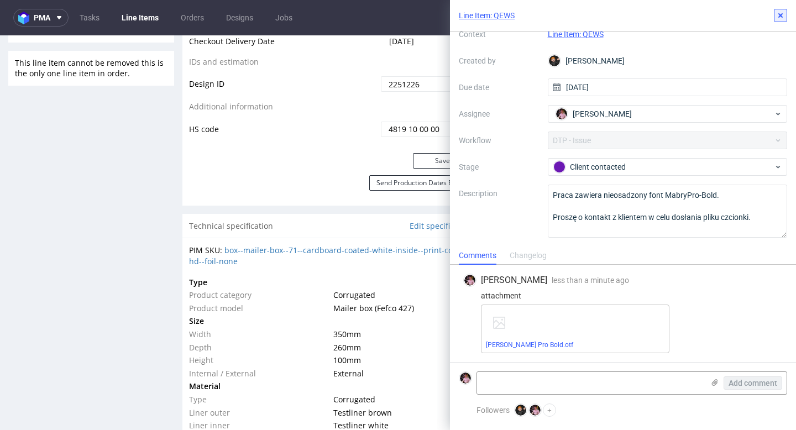
click at [783, 12] on icon at bounding box center [780, 15] width 9 height 9
